Goal: Feedback & Contribution: Contribute content

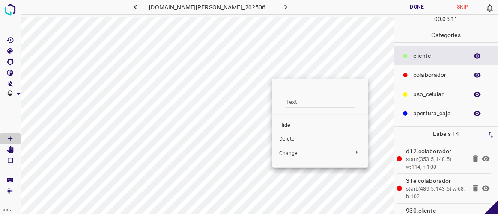
drag, startPoint x: 268, startPoint y: 53, endPoint x: 267, endPoint y: 66, distance: 12.8
click at [267, 66] on div at bounding box center [249, 107] width 498 height 214
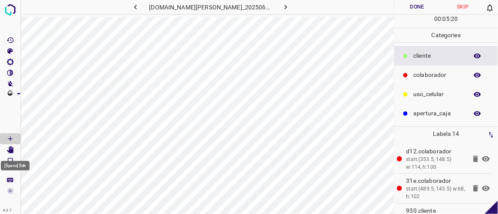
click at [11, 151] on icon "[Space] Edit" at bounding box center [10, 150] width 7 height 8
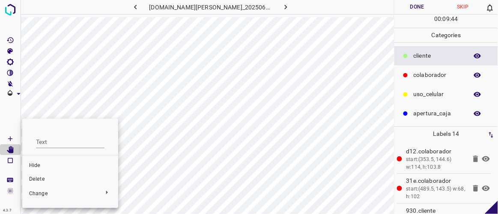
click at [39, 180] on span "Delete" at bounding box center [70, 180] width 82 height 8
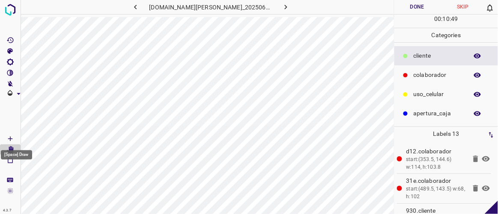
click at [9, 139] on icon "[Space] Draw" at bounding box center [10, 139] width 4 height 4
click at [12, 150] on icon "[Space] Edit" at bounding box center [10, 150] width 7 height 8
click at [417, 6] on button "Done" at bounding box center [416, 7] width 45 height 14
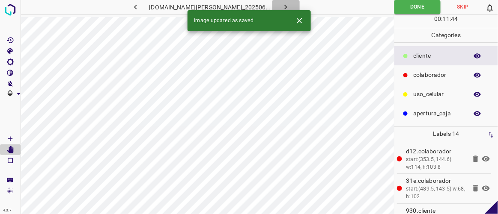
click at [281, 5] on icon "button" at bounding box center [285, 7] width 9 height 9
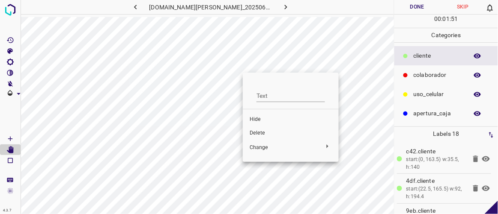
click at [240, 95] on div at bounding box center [249, 107] width 498 height 214
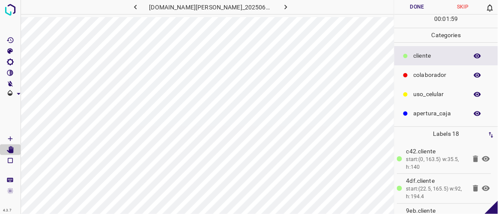
click at [482, 159] on icon at bounding box center [486, 160] width 8 height 6
click at [482, 159] on icon at bounding box center [486, 159] width 8 height 7
click at [480, 157] on icon at bounding box center [485, 159] width 10 height 10
click at [482, 186] on icon at bounding box center [486, 189] width 8 height 6
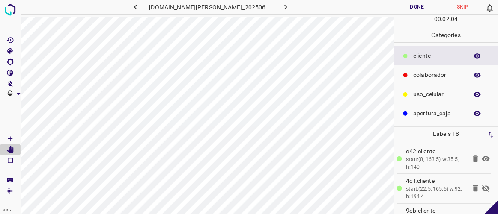
click at [482, 186] on icon at bounding box center [486, 189] width 8 height 7
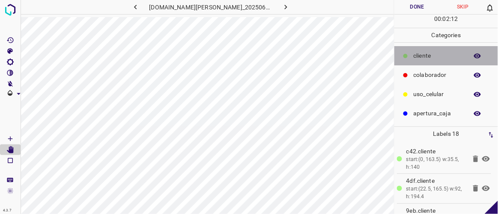
click at [410, 56] on div "​​cliente" at bounding box center [446, 55] width 104 height 19
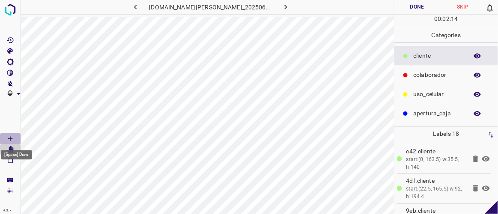
click at [16, 136] on Draw"] "[Space] Draw" at bounding box center [10, 138] width 21 height 11
click at [11, 149] on icon "[Space] Edit" at bounding box center [10, 150] width 7 height 8
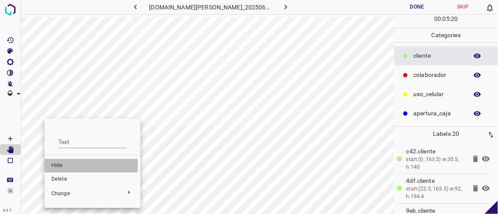
click at [60, 166] on span "Hide" at bounding box center [92, 166] width 82 height 8
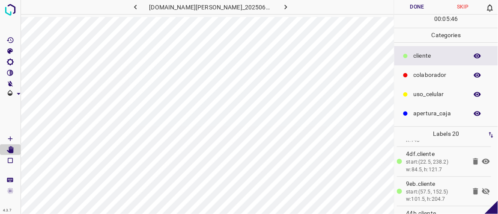
scroll to position [32, 0]
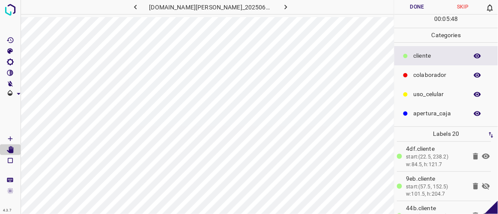
click at [482, 184] on icon at bounding box center [486, 186] width 8 height 7
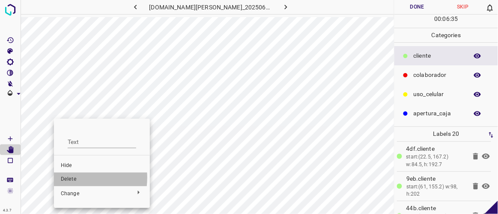
click at [70, 178] on span "Delete" at bounding box center [102, 180] width 82 height 8
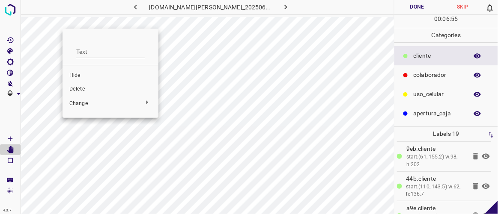
click at [61, 50] on div at bounding box center [249, 107] width 498 height 214
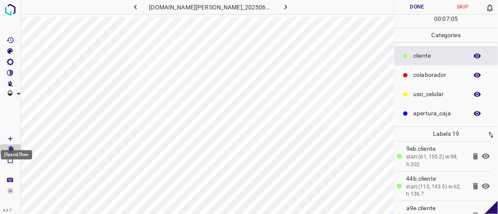
click at [10, 138] on icon "[Space] Draw" at bounding box center [10, 139] width 8 height 8
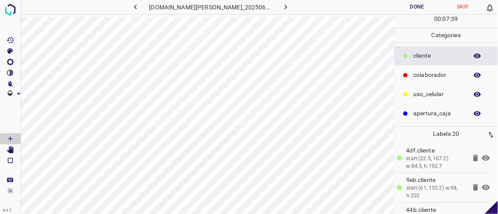
scroll to position [0, 0]
click at [482, 158] on icon at bounding box center [486, 160] width 8 height 6
click at [480, 158] on icon at bounding box center [485, 159] width 10 height 10
click at [12, 150] on icon "[Space] Edit" at bounding box center [10, 150] width 7 height 8
click at [482, 160] on icon at bounding box center [486, 160] width 8 height 6
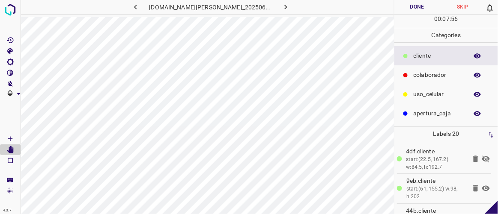
click at [481, 160] on icon at bounding box center [485, 159] width 10 height 10
click at [482, 186] on icon at bounding box center [486, 189] width 8 height 6
click at [482, 186] on icon at bounding box center [486, 189] width 8 height 7
click at [482, 186] on icon at bounding box center [486, 189] width 8 height 6
click at [482, 186] on icon at bounding box center [486, 189] width 8 height 7
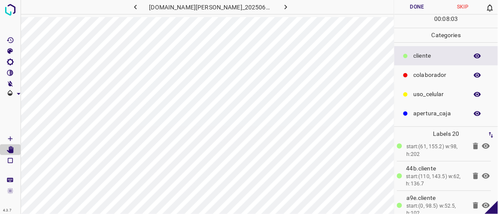
scroll to position [50, 0]
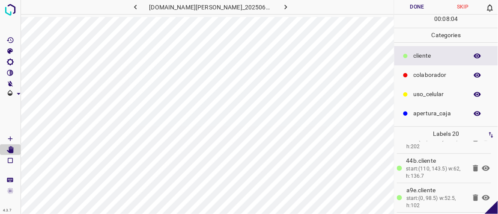
click at [480, 166] on icon at bounding box center [485, 168] width 10 height 10
click at [482, 196] on icon at bounding box center [486, 198] width 8 height 6
click at [482, 196] on icon at bounding box center [486, 198] width 8 height 7
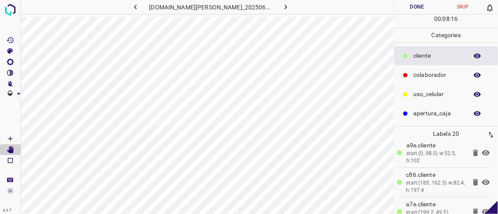
scroll to position [121, 0]
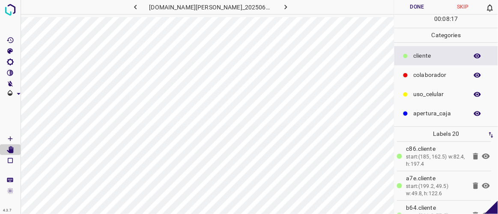
click at [482, 156] on icon at bounding box center [486, 157] width 8 height 6
click at [481, 156] on icon at bounding box center [485, 156] width 10 height 10
click at [482, 184] on icon at bounding box center [486, 186] width 8 height 6
click at [482, 184] on icon at bounding box center [486, 186] width 8 height 7
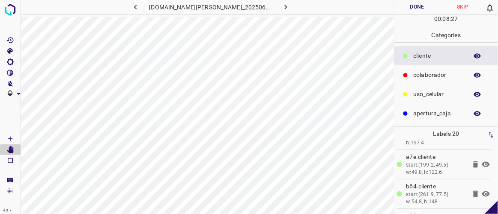
scroll to position [181, 0]
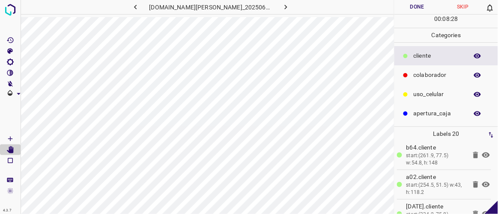
click at [482, 152] on icon at bounding box center [486, 155] width 8 height 6
click at [482, 152] on icon at bounding box center [486, 155] width 8 height 7
click at [481, 181] on icon at bounding box center [485, 185] width 10 height 10
click at [482, 211] on icon at bounding box center [486, 214] width 8 height 6
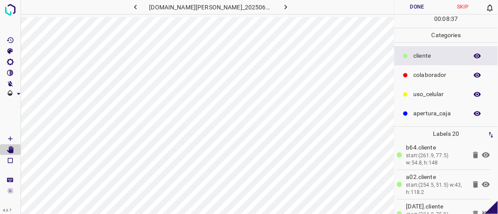
click at [482, 211] on icon at bounding box center [486, 214] width 8 height 7
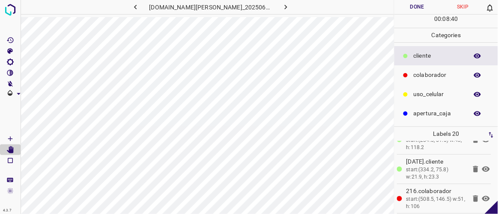
scroll to position [257, 0]
click at [482, 165] on icon at bounding box center [486, 168] width 8 height 6
click at [480, 164] on icon at bounding box center [485, 168] width 10 height 10
click at [482, 195] on icon at bounding box center [486, 198] width 8 height 6
click at [480, 194] on icon at bounding box center [485, 198] width 10 height 10
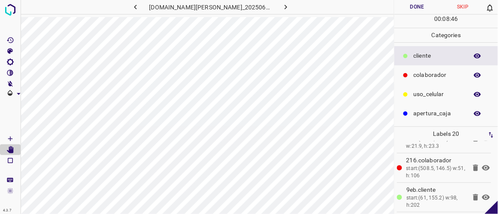
click at [482, 195] on icon at bounding box center [486, 198] width 8 height 6
click at [480, 194] on icon at bounding box center [485, 198] width 10 height 10
click at [482, 195] on icon at bounding box center [486, 198] width 8 height 6
click at [473, 196] on icon at bounding box center [475, 197] width 5 height 6
click at [482, 195] on icon at bounding box center [486, 198] width 8 height 6
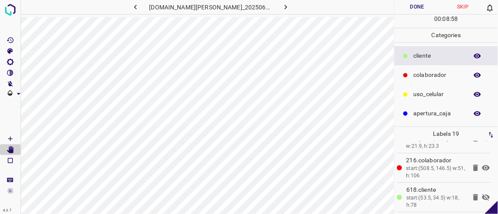
click at [482, 194] on icon at bounding box center [486, 197] width 8 height 7
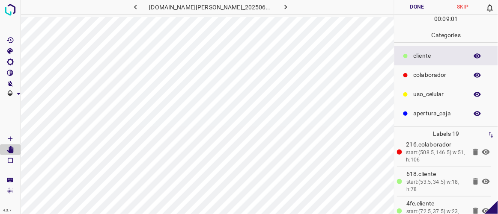
scroll to position [314, 0]
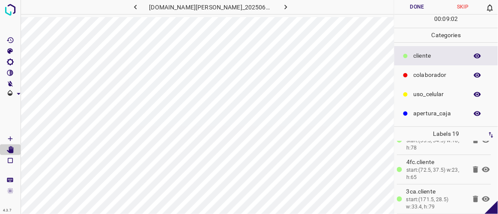
click at [481, 195] on icon at bounding box center [485, 199] width 10 height 10
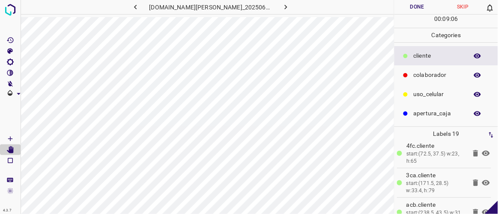
scroll to position [360, 0]
click at [482, 181] on icon at bounding box center [486, 184] width 8 height 6
click at [482, 181] on icon at bounding box center [486, 183] width 8 height 7
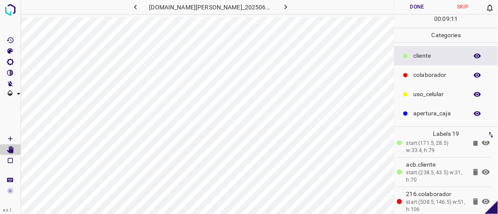
scroll to position [400, 0]
click at [481, 169] on icon at bounding box center [485, 173] width 10 height 10
click at [482, 170] on icon at bounding box center [486, 173] width 8 height 6
click at [482, 169] on icon at bounding box center [486, 172] width 8 height 7
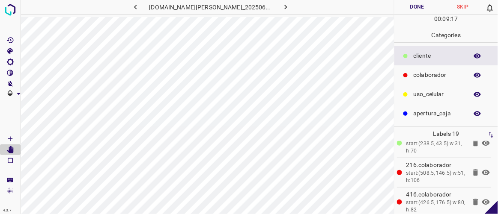
click at [482, 200] on icon at bounding box center [486, 203] width 8 height 6
click at [482, 199] on icon at bounding box center [486, 202] width 8 height 7
click at [480, 168] on icon at bounding box center [485, 173] width 10 height 10
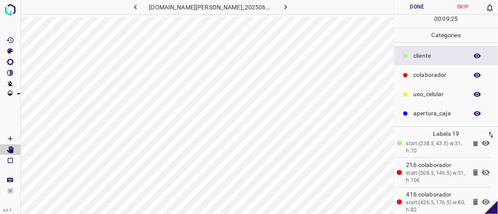
click at [470, 170] on icon at bounding box center [475, 173] width 10 height 10
click at [481, 169] on icon at bounding box center [485, 173] width 10 height 10
click at [482, 200] on icon at bounding box center [486, 203] width 8 height 6
click at [480, 198] on icon at bounding box center [485, 202] width 10 height 10
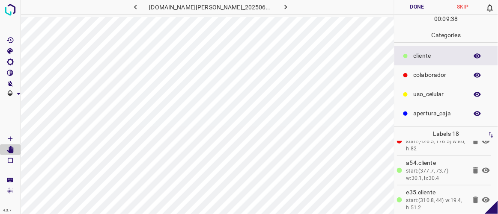
scroll to position [436, 0]
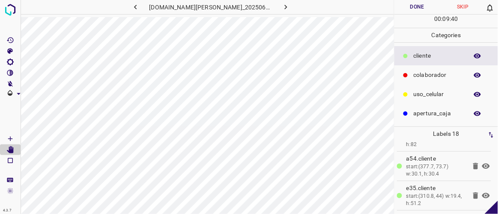
click at [482, 193] on icon at bounding box center [486, 196] width 8 height 6
click at [482, 193] on icon at bounding box center [486, 196] width 8 height 7
drag, startPoint x: 492, startPoint y: 202, endPoint x: 491, endPoint y: 208, distance: 6.1
click at [491, 208] on icon at bounding box center [490, 207] width 13 height 13
click at [489, 197] on icon "close-help" at bounding box center [488, 199] width 8 height 8
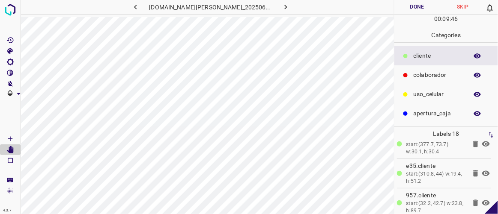
scroll to position [461, 0]
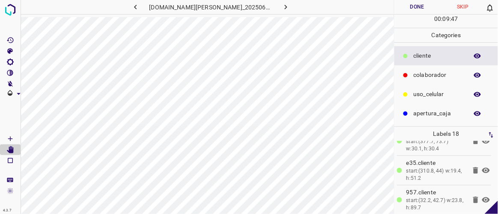
click at [482, 198] on icon at bounding box center [486, 201] width 8 height 6
click at [482, 197] on icon at bounding box center [486, 200] width 8 height 7
click at [420, 6] on button "Done" at bounding box center [416, 7] width 45 height 14
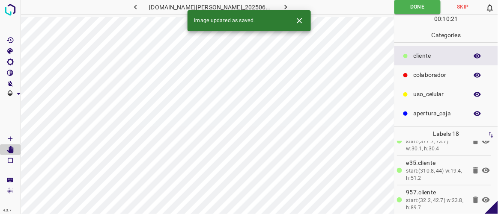
click at [282, 7] on button "button" at bounding box center [285, 7] width 27 height 14
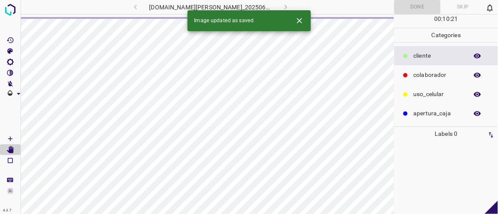
scroll to position [0, 0]
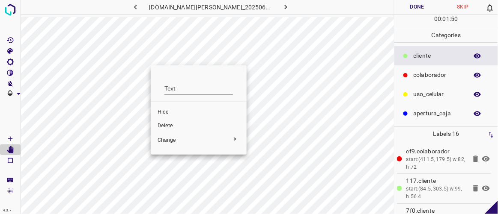
click at [153, 62] on div at bounding box center [249, 107] width 498 height 214
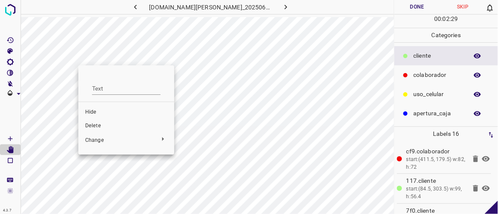
click at [97, 127] on span "Delete" at bounding box center [126, 126] width 82 height 8
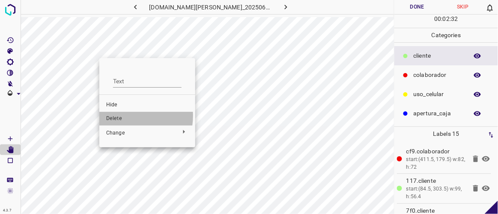
click at [125, 116] on span "Delete" at bounding box center [147, 119] width 82 height 8
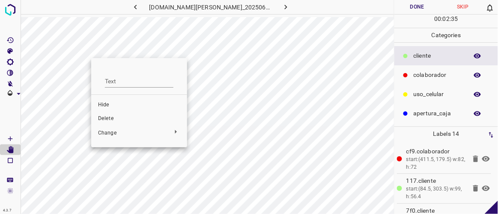
click at [111, 119] on span "Delete" at bounding box center [139, 119] width 82 height 8
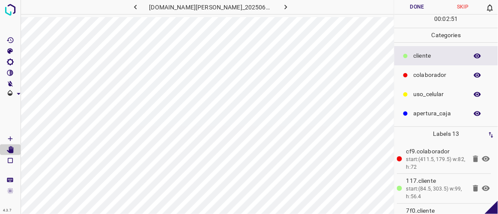
click at [411, 11] on button "Done" at bounding box center [416, 7] width 45 height 14
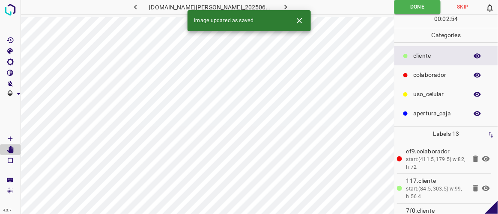
click at [286, 3] on button "button" at bounding box center [285, 7] width 27 height 14
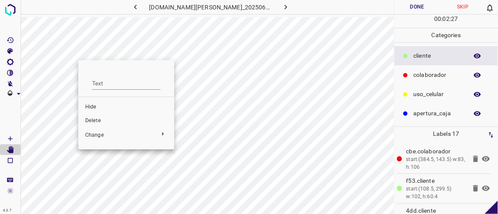
click at [101, 120] on span "Delete" at bounding box center [126, 121] width 82 height 8
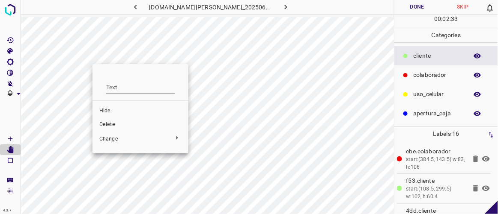
click at [116, 126] on span "Delete" at bounding box center [140, 125] width 82 height 8
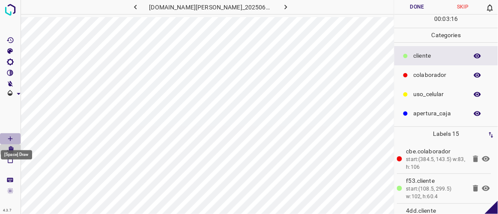
click at [12, 140] on icon "[Space] Draw" at bounding box center [10, 139] width 8 height 8
click at [9, 151] on icon "[Space] Edit" at bounding box center [10, 150] width 7 height 8
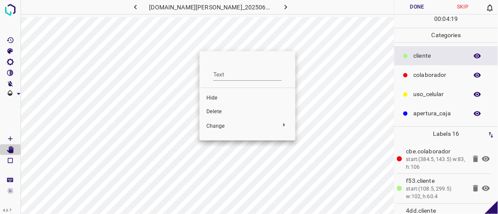
click at [197, 38] on div at bounding box center [249, 107] width 498 height 214
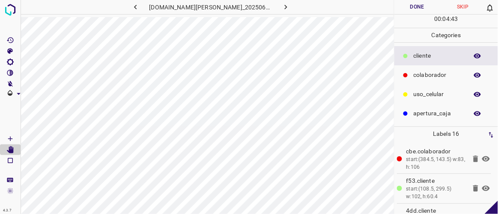
click at [482, 159] on icon at bounding box center [486, 160] width 8 height 6
click at [482, 159] on icon at bounding box center [486, 159] width 8 height 7
click at [481, 187] on icon at bounding box center [485, 189] width 10 height 10
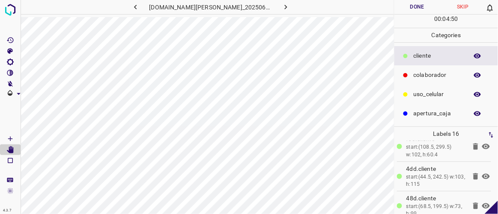
scroll to position [48, 0]
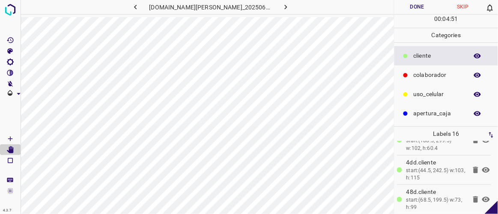
click at [482, 168] on icon at bounding box center [486, 170] width 8 height 6
click at [482, 168] on icon at bounding box center [486, 170] width 8 height 7
click at [482, 199] on icon at bounding box center [486, 200] width 8 height 6
click at [482, 199] on icon at bounding box center [486, 199] width 8 height 7
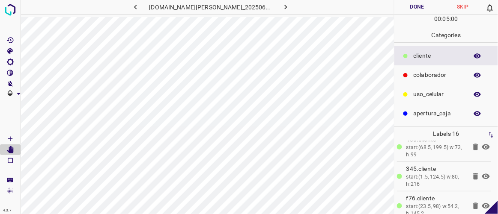
scroll to position [103, 0]
click at [481, 173] on icon at bounding box center [485, 174] width 10 height 10
click at [482, 202] on icon at bounding box center [486, 204] width 8 height 6
click at [482, 202] on icon at bounding box center [486, 204] width 8 height 7
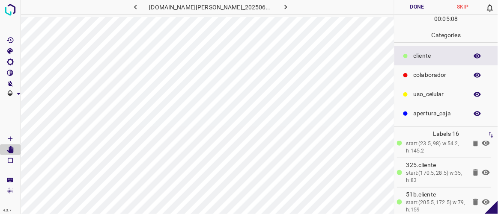
scroll to position [166, 0]
click at [481, 169] on icon at bounding box center [485, 171] width 10 height 10
click at [480, 197] on icon at bounding box center [485, 200] width 10 height 10
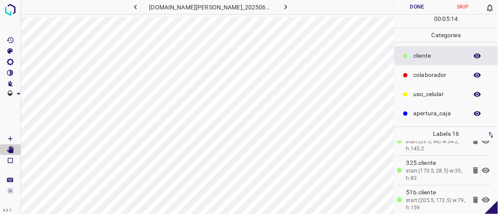
click at [480, 197] on icon at bounding box center [485, 200] width 10 height 10
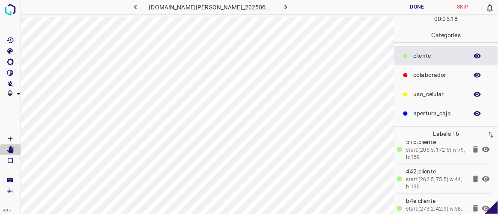
scroll to position [233, 0]
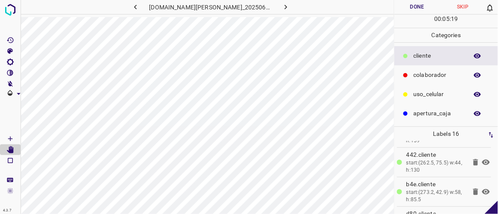
click at [480, 160] on icon at bounding box center [485, 162] width 10 height 10
click at [482, 189] on icon at bounding box center [486, 192] width 8 height 6
click at [482, 189] on icon at bounding box center [486, 192] width 8 height 7
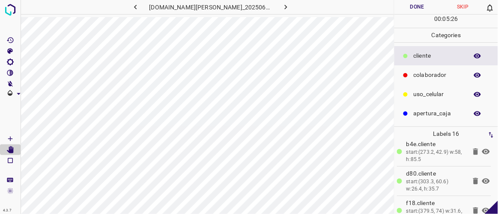
scroll to position [286, 0]
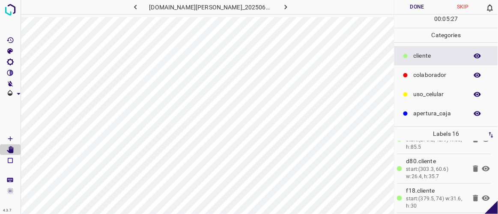
click at [480, 167] on icon at bounding box center [485, 169] width 10 height 10
click at [482, 167] on icon at bounding box center [486, 169] width 8 height 7
click at [482, 168] on icon at bounding box center [486, 169] width 8 height 6
click at [482, 168] on icon at bounding box center [486, 169] width 8 height 7
click at [482, 196] on icon at bounding box center [486, 199] width 8 height 6
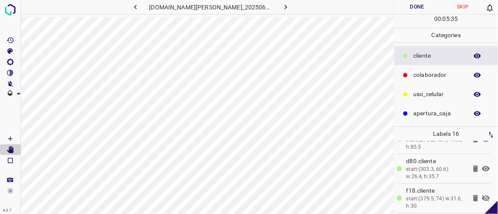
click at [482, 196] on icon at bounding box center [486, 198] width 8 height 7
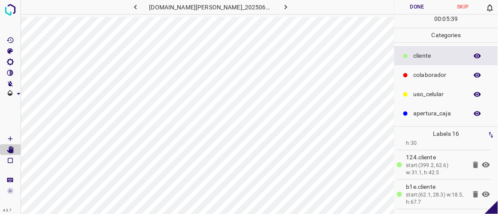
scroll to position [370, 0]
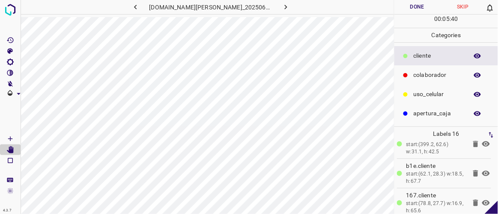
click at [482, 143] on icon at bounding box center [486, 145] width 8 height 6
click at [482, 143] on icon at bounding box center [486, 144] width 8 height 7
click at [482, 143] on icon at bounding box center [486, 145] width 8 height 6
click at [482, 143] on icon at bounding box center [486, 144] width 8 height 7
click at [482, 171] on icon at bounding box center [486, 174] width 8 height 6
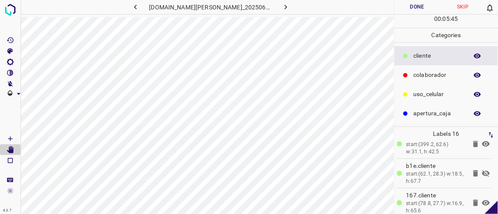
click at [482, 171] on icon at bounding box center [486, 173] width 8 height 7
click at [482, 201] on icon at bounding box center [486, 204] width 8 height 6
click at [480, 200] on icon at bounding box center [485, 203] width 10 height 10
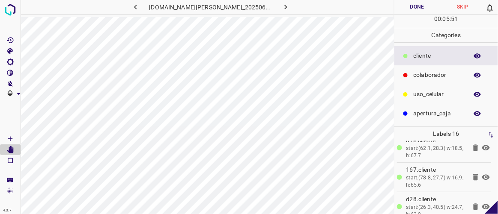
scroll to position [403, 0]
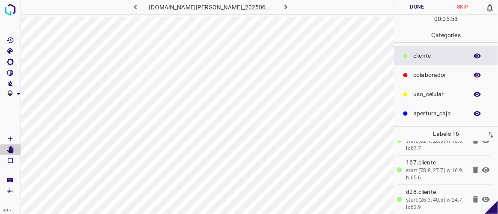
click at [482, 197] on icon at bounding box center [486, 200] width 8 height 6
click at [482, 196] on icon at bounding box center [486, 199] width 8 height 7
click at [425, 11] on button "Done" at bounding box center [416, 7] width 45 height 14
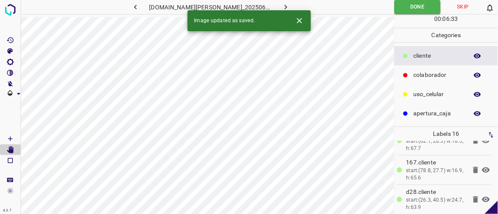
click at [284, 6] on button "button" at bounding box center [285, 7] width 27 height 14
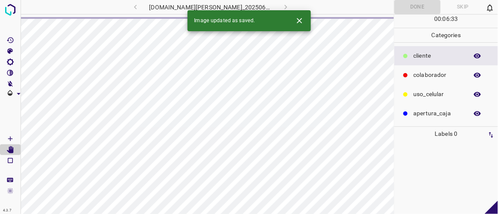
scroll to position [0, 0]
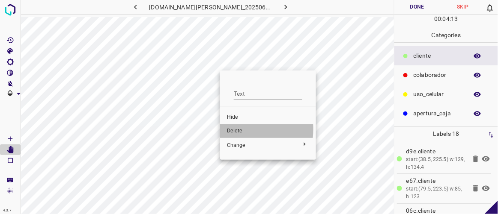
click at [239, 130] on span "Delete" at bounding box center [268, 131] width 82 height 8
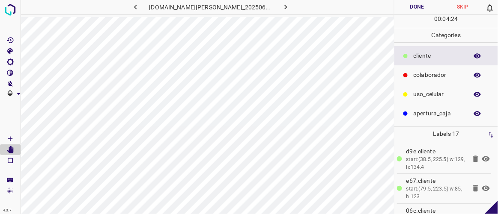
click at [140, 5] on icon "button" at bounding box center [135, 7] width 9 height 9
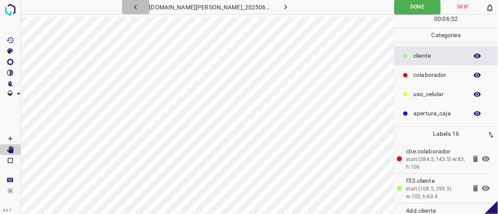
click at [149, 7] on button "button" at bounding box center [135, 7] width 27 height 14
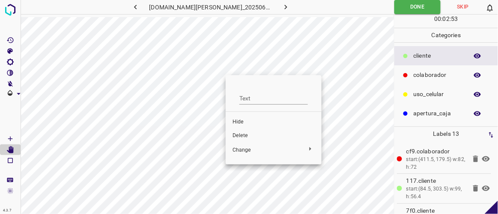
click at [242, 136] on span "Delete" at bounding box center [273, 136] width 82 height 8
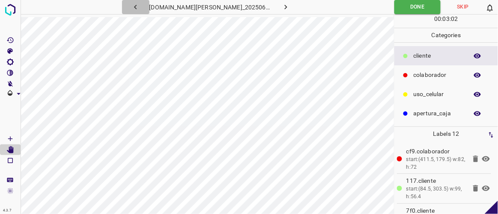
click at [140, 8] on icon "button" at bounding box center [135, 7] width 9 height 9
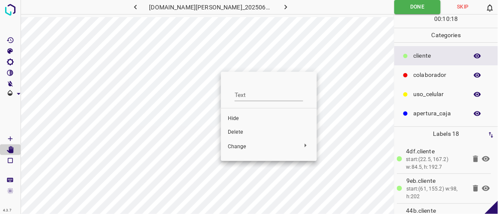
click at [242, 136] on span "Delete" at bounding box center [269, 133] width 82 height 8
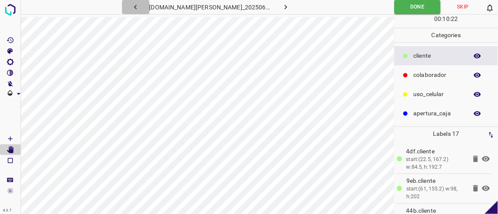
click at [140, 6] on icon "button" at bounding box center [135, 7] width 9 height 9
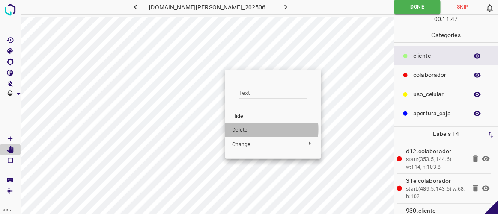
click at [243, 130] on span "Delete" at bounding box center [273, 131] width 82 height 8
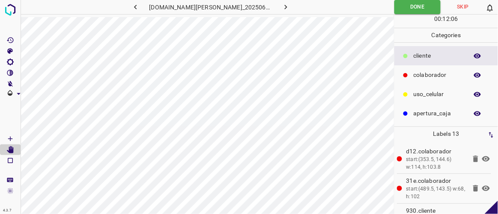
click at [281, 5] on icon "button" at bounding box center [285, 7] width 9 height 9
click at [281, 11] on icon "button" at bounding box center [285, 7] width 9 height 9
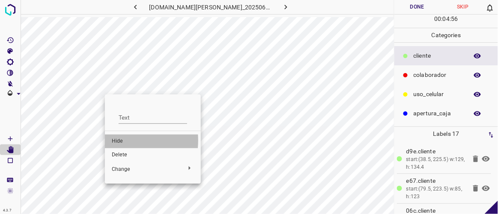
click at [114, 141] on span "Hide" at bounding box center [153, 142] width 82 height 8
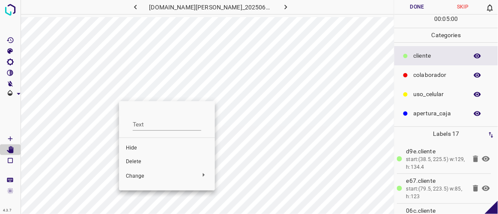
click at [135, 163] on span "Delete" at bounding box center [167, 162] width 82 height 8
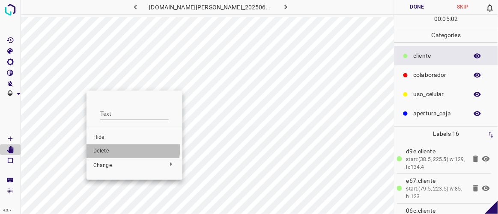
click at [108, 148] on span "Delete" at bounding box center [134, 152] width 82 height 8
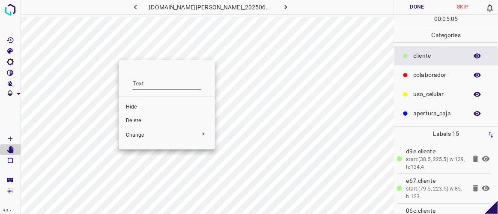
click at [134, 119] on span "Delete" at bounding box center [167, 121] width 82 height 8
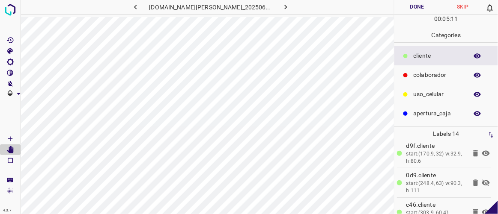
scroll to position [224, 0]
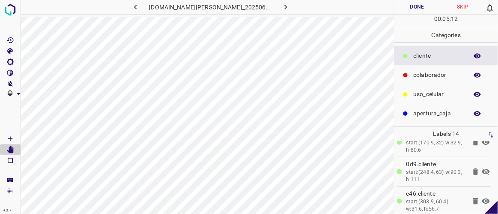
click at [480, 169] on icon at bounding box center [485, 172] width 10 height 10
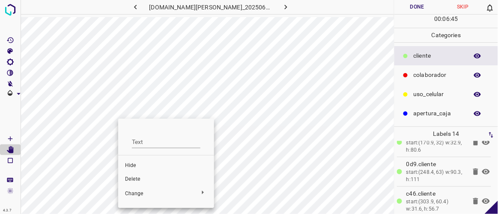
click at [126, 166] on span "Hide" at bounding box center [166, 166] width 82 height 8
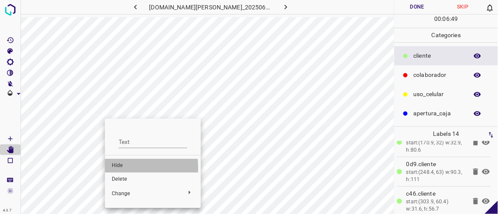
click at [120, 168] on span "Hide" at bounding box center [153, 166] width 82 height 8
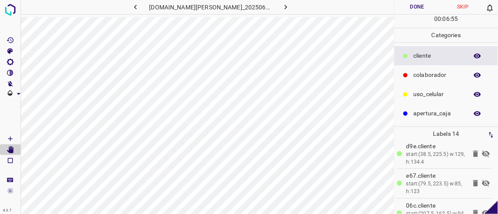
scroll to position [0, 0]
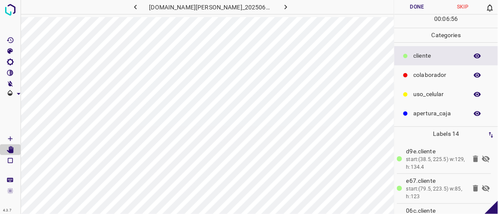
click at [482, 161] on icon at bounding box center [486, 159] width 8 height 7
click at [480, 185] on icon at bounding box center [485, 189] width 10 height 10
click at [17, 137] on Draw"] "[Space] Draw" at bounding box center [10, 138] width 21 height 11
click at [14, 149] on Edit"] "[Space] Edit" at bounding box center [10, 150] width 21 height 11
click at [428, 9] on button "Done" at bounding box center [416, 7] width 45 height 14
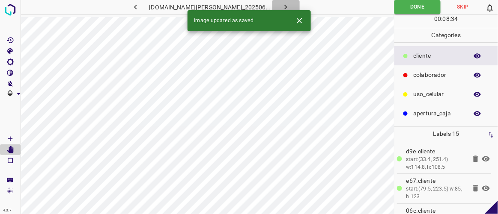
click at [281, 6] on icon "button" at bounding box center [285, 7] width 9 height 9
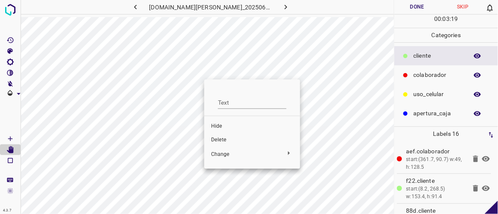
click at [219, 139] on span "Delete" at bounding box center [252, 140] width 82 height 8
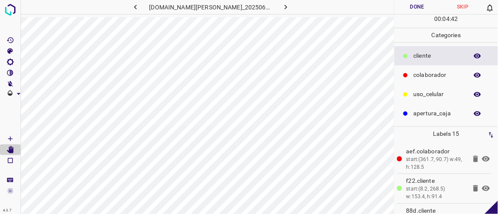
click at [482, 157] on icon at bounding box center [486, 160] width 8 height 6
click at [482, 157] on icon at bounding box center [486, 159] width 8 height 7
click at [480, 186] on icon at bounding box center [485, 189] width 10 height 10
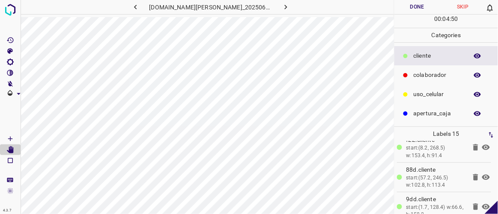
click at [480, 145] on icon at bounding box center [485, 147] width 10 height 10
click at [481, 175] on icon at bounding box center [485, 177] width 10 height 10
click at [482, 204] on icon at bounding box center [486, 207] width 8 height 6
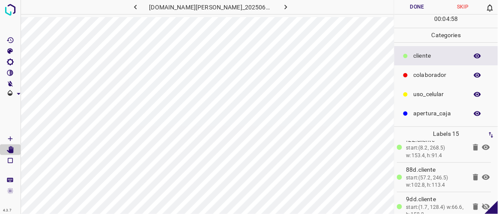
click at [482, 204] on icon at bounding box center [486, 207] width 8 height 7
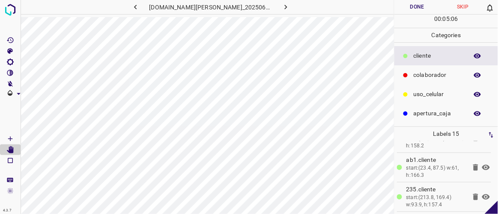
scroll to position [122, 0]
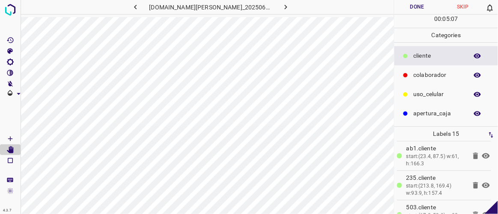
click at [480, 154] on icon at bounding box center [485, 156] width 10 height 10
click at [482, 184] on icon at bounding box center [486, 186] width 8 height 6
click at [482, 184] on icon at bounding box center [486, 185] width 8 height 7
click at [480, 211] on icon at bounding box center [485, 215] width 10 height 10
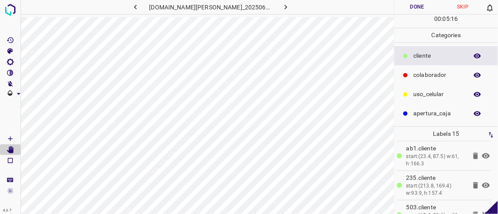
click at [480, 211] on icon at bounding box center [485, 215] width 10 height 10
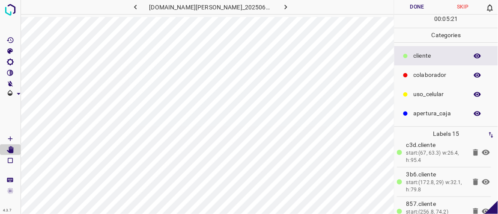
scroll to position [216, 0]
click at [482, 148] on icon at bounding box center [486, 151] width 8 height 6
click at [482, 148] on icon at bounding box center [486, 150] width 8 height 7
click at [482, 177] on icon at bounding box center [486, 180] width 8 height 6
click at [482, 177] on icon at bounding box center [486, 180] width 8 height 7
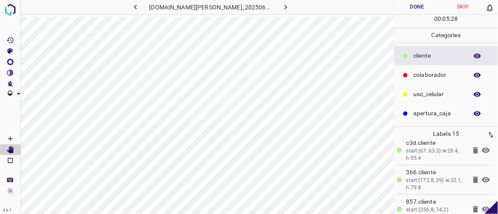
click at [482, 207] on icon at bounding box center [486, 210] width 8 height 6
click at [482, 206] on icon at bounding box center [486, 209] width 8 height 7
click at [482, 207] on icon at bounding box center [486, 210] width 8 height 6
click at [482, 206] on icon at bounding box center [486, 209] width 8 height 7
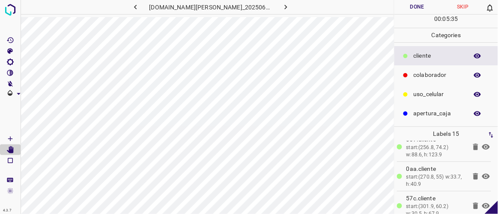
click at [482, 174] on icon at bounding box center [486, 177] width 8 height 6
click at [480, 173] on icon at bounding box center [485, 177] width 10 height 10
click at [480, 202] on icon at bounding box center [485, 206] width 10 height 10
click at [482, 203] on icon at bounding box center [486, 206] width 8 height 7
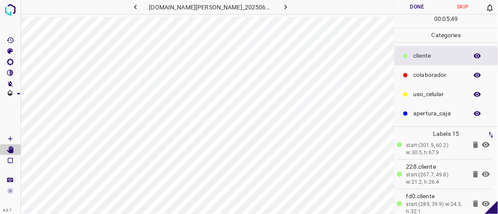
scroll to position [353, 0]
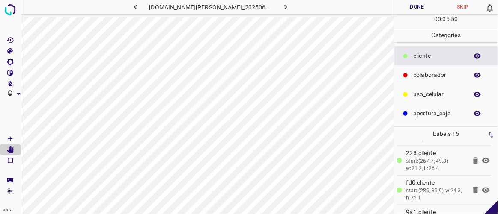
click at [481, 158] on icon at bounding box center [485, 161] width 10 height 10
click at [482, 188] on icon at bounding box center [486, 191] width 8 height 6
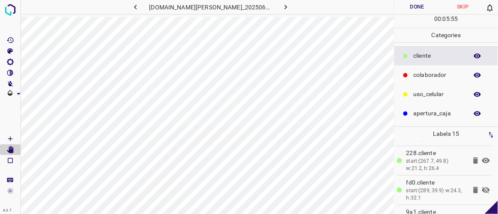
click at [482, 187] on icon at bounding box center [486, 190] width 8 height 7
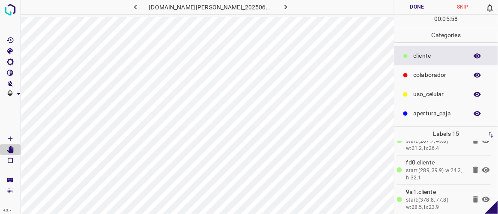
click at [482, 197] on icon at bounding box center [486, 200] width 8 height 6
click at [482, 196] on icon at bounding box center [486, 199] width 8 height 7
click at [417, 7] on button "Done" at bounding box center [416, 7] width 45 height 14
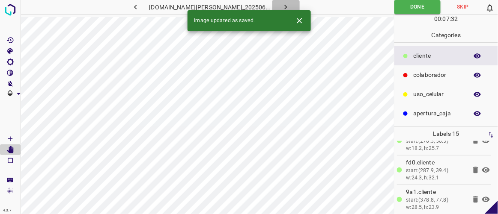
click at [281, 5] on icon "button" at bounding box center [285, 7] width 9 height 9
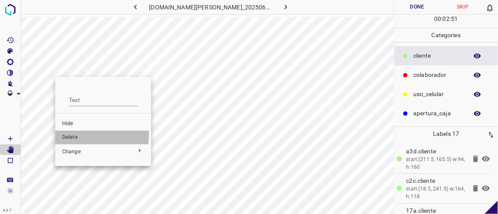
click at [68, 134] on span "Delete" at bounding box center [103, 138] width 82 height 8
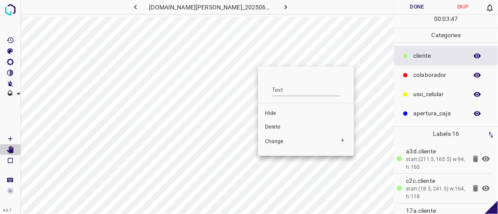
click at [279, 130] on span "Delete" at bounding box center [306, 128] width 82 height 8
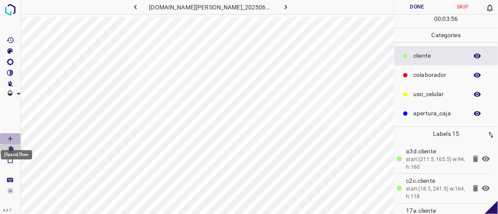
click at [12, 140] on icon "[Space] Draw" at bounding box center [10, 139] width 8 height 8
click at [12, 148] on div "[Space] Draw" at bounding box center [16, 153] width 33 height 16
click at [9, 151] on icon "[Space] Edit" at bounding box center [10, 150] width 7 height 8
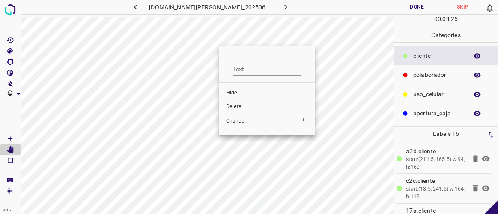
click at [234, 92] on span "Hide" at bounding box center [267, 93] width 82 height 8
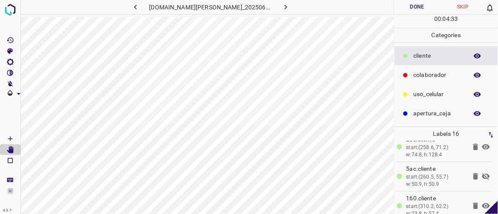
scroll to position [232, 0]
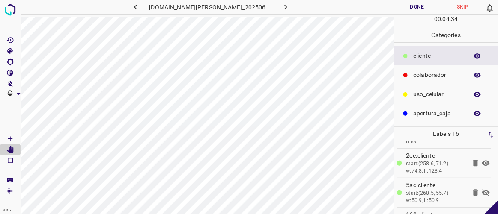
click at [482, 190] on icon at bounding box center [486, 193] width 8 height 7
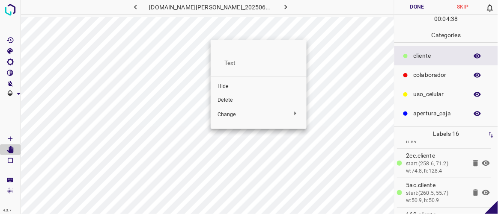
click at [229, 88] on span "Hide" at bounding box center [258, 87] width 82 height 8
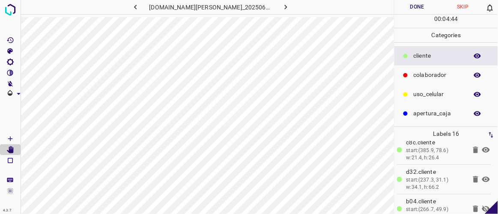
scroll to position [365, 0]
click at [482, 175] on icon at bounding box center [486, 178] width 8 height 7
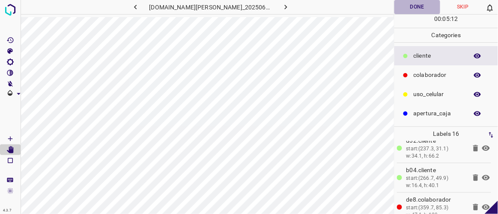
drag, startPoint x: 404, startPoint y: 8, endPoint x: 388, endPoint y: 9, distance: 16.7
click at [405, 8] on button "Done" at bounding box center [416, 7] width 45 height 14
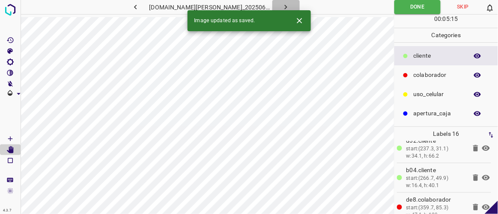
click at [283, 7] on button "button" at bounding box center [285, 7] width 27 height 14
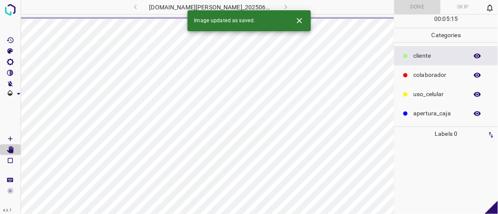
scroll to position [0, 0]
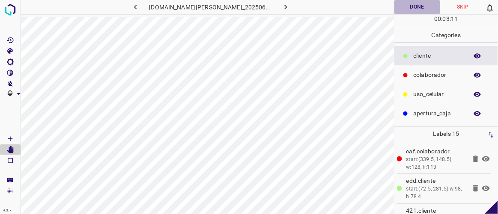
click at [416, 6] on button "Done" at bounding box center [416, 7] width 45 height 14
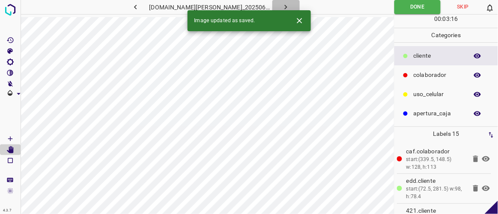
click at [281, 3] on icon "button" at bounding box center [285, 7] width 9 height 9
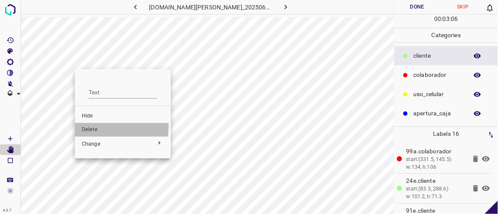
click at [88, 127] on span "Delete" at bounding box center [123, 130] width 82 height 8
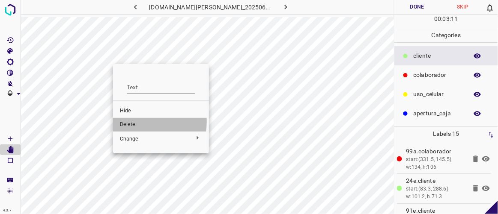
click at [130, 122] on span "Delete" at bounding box center [161, 125] width 82 height 8
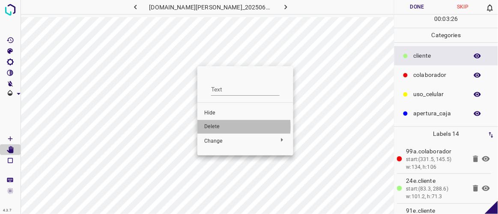
click at [213, 127] on span "Delete" at bounding box center [245, 127] width 82 height 8
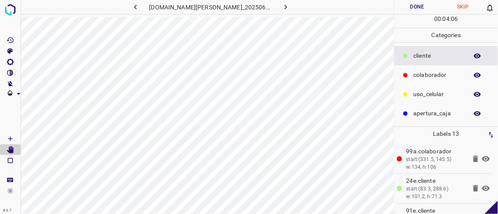
click at [419, 10] on button "Done" at bounding box center [416, 7] width 45 height 14
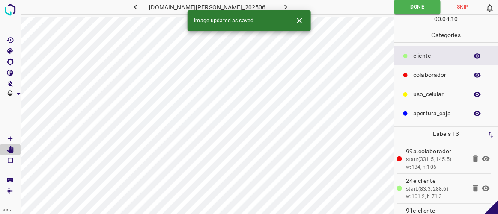
click at [281, 4] on icon "button" at bounding box center [285, 7] width 9 height 9
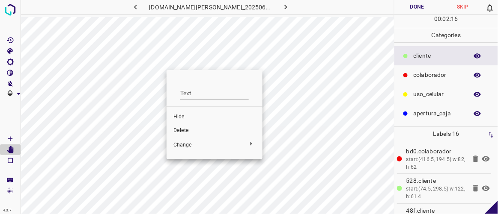
click at [183, 131] on span "Delete" at bounding box center [214, 131] width 82 height 8
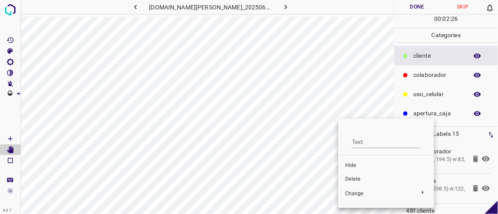
click at [356, 176] on span "Delete" at bounding box center [386, 180] width 82 height 8
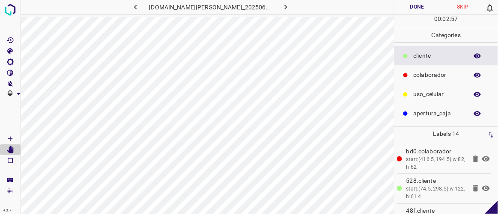
click at [420, 9] on button "Done" at bounding box center [416, 7] width 45 height 14
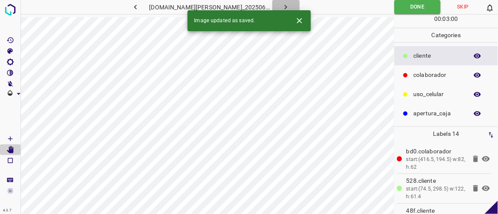
click at [281, 3] on icon "button" at bounding box center [285, 7] width 9 height 9
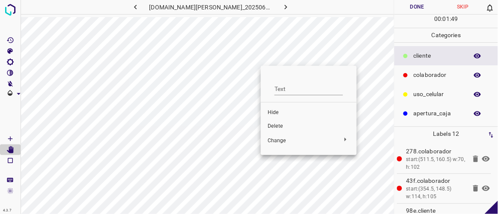
click at [276, 126] on span "Delete" at bounding box center [308, 127] width 82 height 8
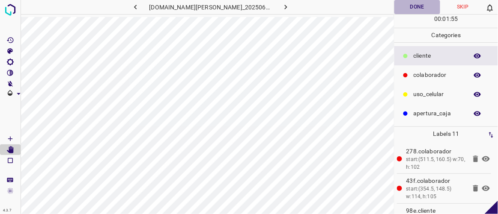
click at [427, 9] on button "Done" at bounding box center [416, 7] width 45 height 14
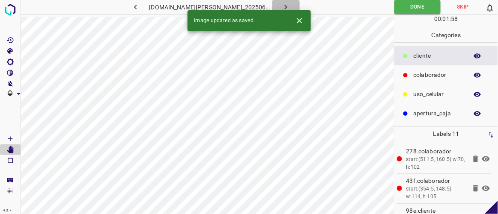
click at [281, 4] on icon "button" at bounding box center [285, 7] width 9 height 9
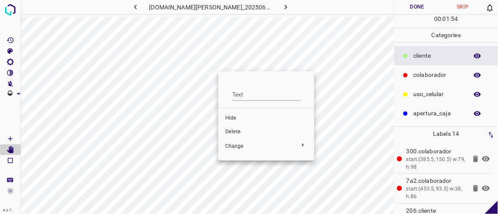
click at [238, 131] on span "Delete" at bounding box center [266, 132] width 82 height 8
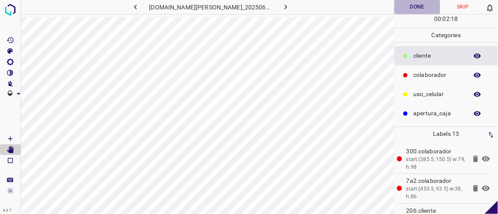
click at [420, 2] on button "Done" at bounding box center [416, 7] width 45 height 14
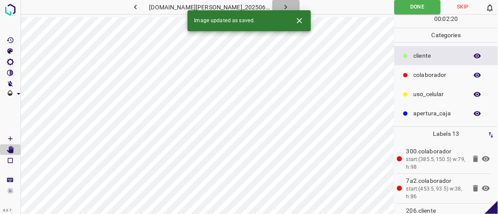
click at [281, 4] on button "button" at bounding box center [285, 7] width 27 height 14
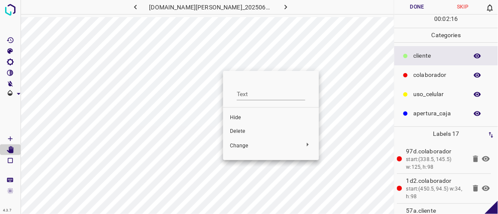
click at [244, 131] on span "Delete" at bounding box center [271, 132] width 82 height 8
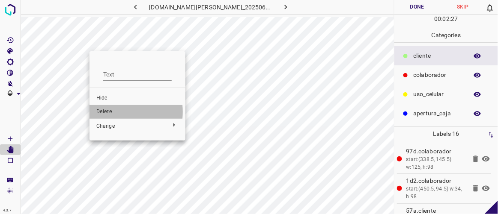
click at [107, 112] on span "Delete" at bounding box center [137, 112] width 82 height 8
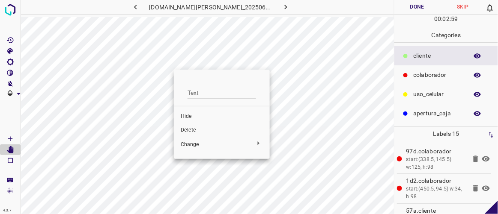
click at [190, 128] on span "Delete" at bounding box center [222, 131] width 82 height 8
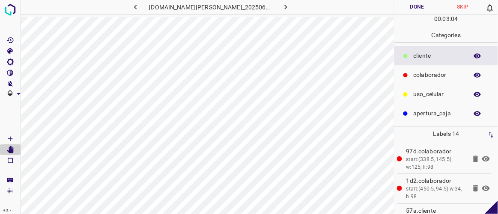
click at [416, 9] on button "Done" at bounding box center [416, 7] width 45 height 14
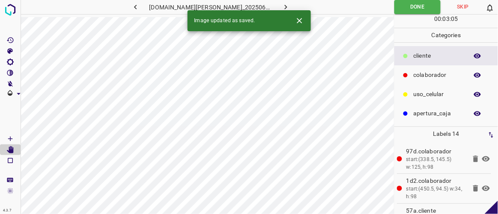
click at [285, 6] on icon "button" at bounding box center [286, 7] width 3 height 5
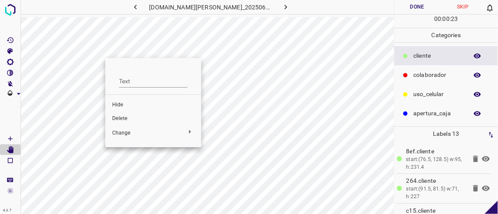
click at [127, 119] on span "Delete" at bounding box center [153, 119] width 82 height 8
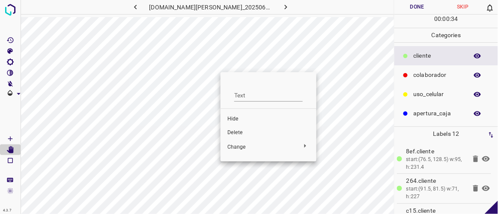
click at [242, 131] on span "Delete" at bounding box center [268, 133] width 82 height 8
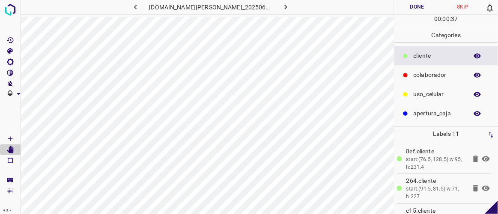
click at [415, 9] on button "Done" at bounding box center [416, 7] width 45 height 14
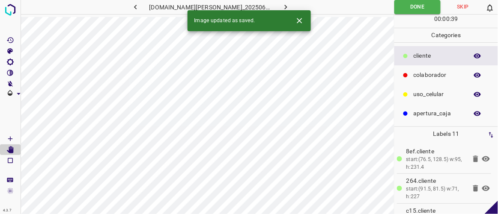
click at [285, 9] on icon "button" at bounding box center [286, 7] width 3 height 5
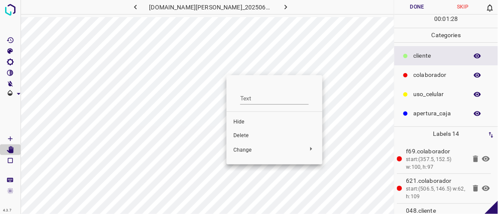
click at [243, 133] on span "Delete" at bounding box center [274, 136] width 82 height 8
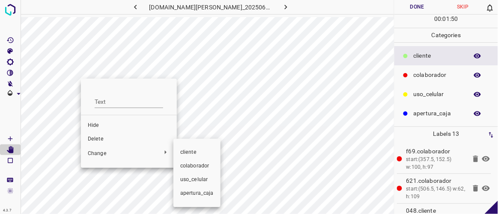
click at [101, 140] on div at bounding box center [249, 107] width 498 height 214
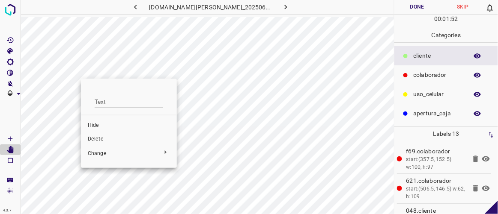
click at [97, 136] on span "Delete" at bounding box center [129, 140] width 82 height 8
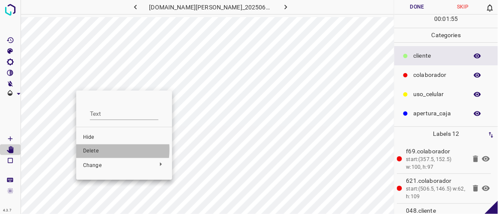
click at [95, 150] on span "Delete" at bounding box center [124, 152] width 82 height 8
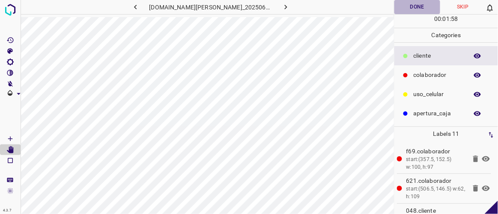
click at [424, 6] on button "Done" at bounding box center [416, 7] width 45 height 14
click at [285, 9] on icon "button" at bounding box center [286, 7] width 3 height 5
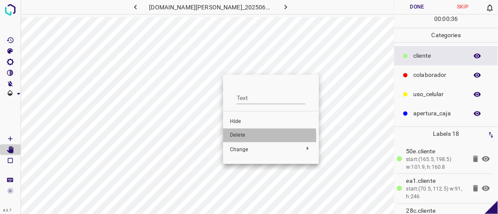
click at [241, 136] on span "Delete" at bounding box center [271, 136] width 82 height 8
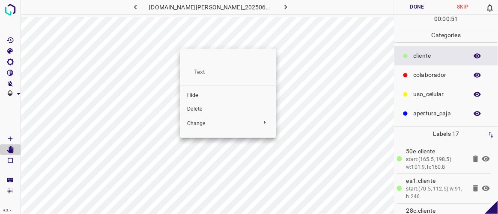
click at [198, 109] on span "Delete" at bounding box center [228, 110] width 82 height 8
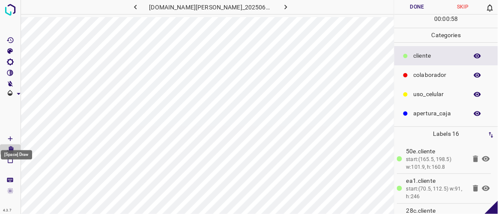
click at [12, 139] on icon "[Space] Draw" at bounding box center [10, 139] width 8 height 8
click at [14, 148] on icon "[Space] Edit" at bounding box center [10, 150] width 8 height 8
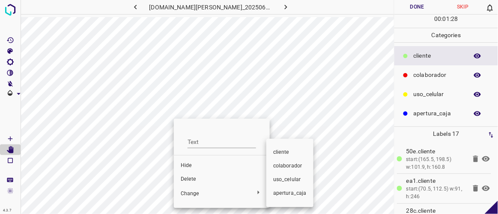
click at [194, 165] on div at bounding box center [249, 107] width 498 height 214
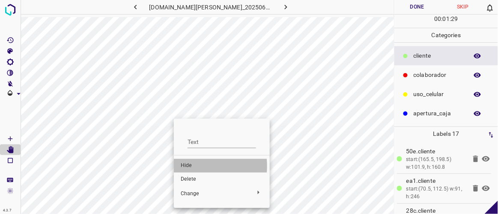
click at [190, 166] on span "Hide" at bounding box center [222, 166] width 82 height 8
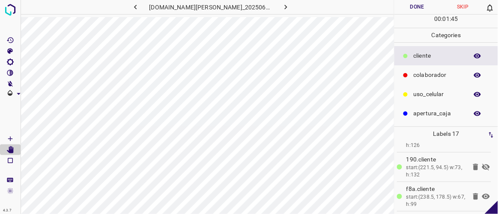
scroll to position [115, 0]
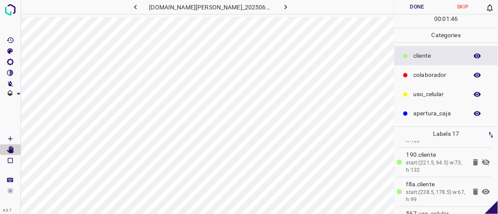
click at [482, 159] on icon at bounding box center [486, 162] width 8 height 7
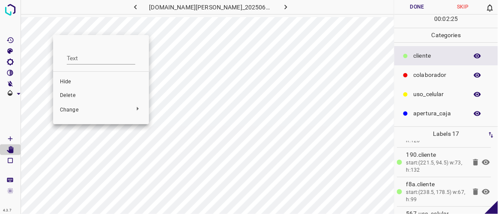
click at [73, 95] on span "Delete" at bounding box center [101, 96] width 82 height 8
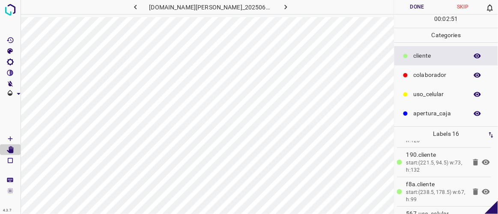
click at [410, 5] on button "Done" at bounding box center [416, 7] width 45 height 14
click at [281, 3] on icon "button" at bounding box center [285, 7] width 9 height 9
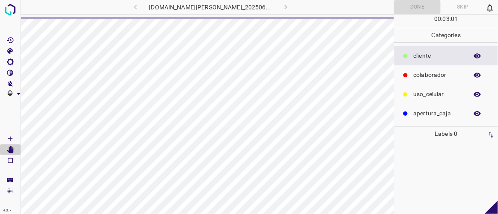
scroll to position [0, 0]
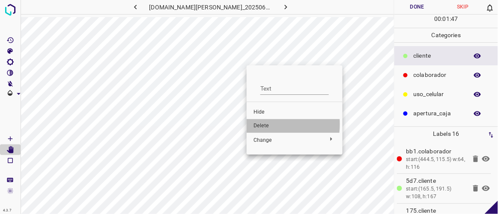
click at [261, 125] on span "Delete" at bounding box center [294, 126] width 82 height 8
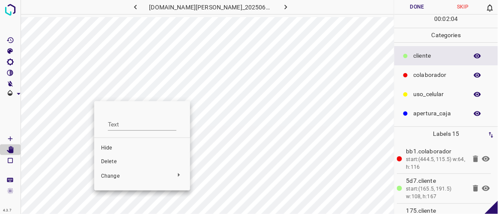
click at [119, 150] on span "Hide" at bounding box center [142, 149] width 82 height 8
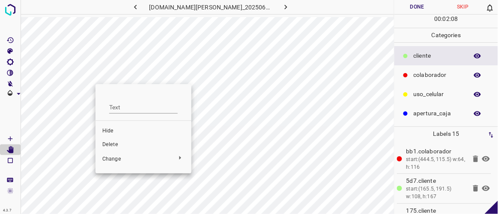
click at [99, 79] on div at bounding box center [249, 107] width 498 height 214
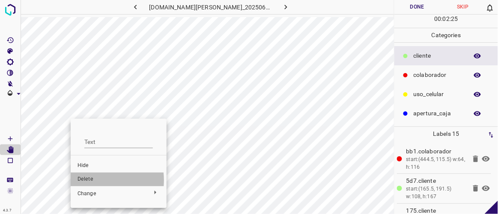
click at [85, 181] on span "Delete" at bounding box center [118, 180] width 82 height 8
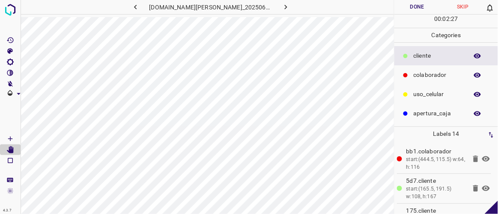
click at [428, 95] on p "uso_celular" at bounding box center [438, 94] width 50 height 9
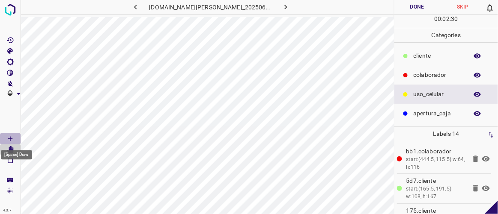
click at [12, 138] on icon "[Space] Draw" at bounding box center [10, 139] width 8 height 8
click at [13, 147] on icon "[Space] Edit" at bounding box center [10, 150] width 8 height 8
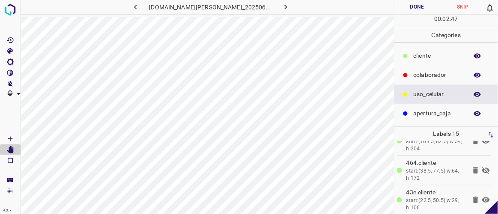
scroll to position [117, 0]
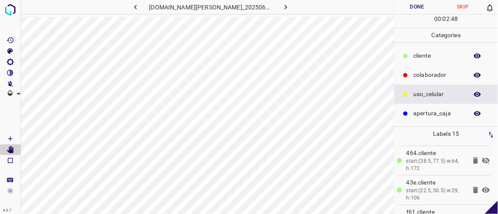
click at [482, 157] on icon at bounding box center [486, 160] width 8 height 7
click at [428, 3] on button "Done" at bounding box center [416, 7] width 45 height 14
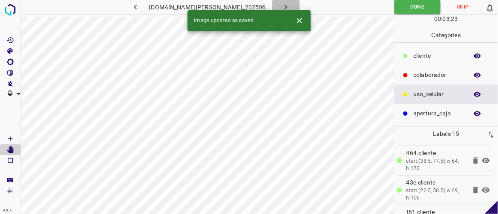
click at [281, 9] on icon "button" at bounding box center [285, 7] width 9 height 9
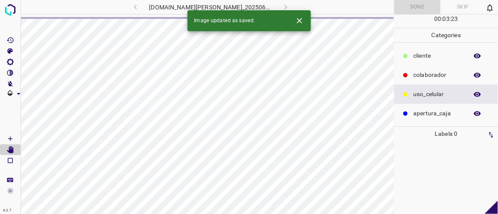
scroll to position [0, 0]
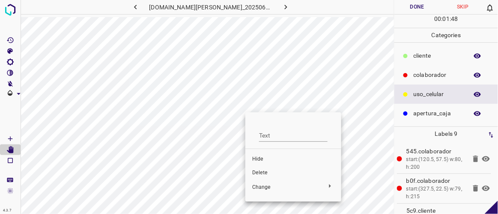
click at [264, 173] on span "Delete" at bounding box center [293, 173] width 82 height 8
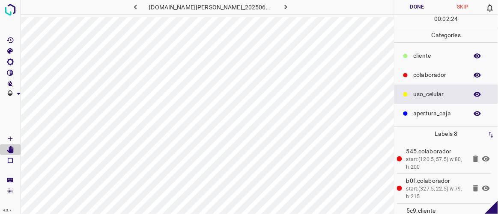
click at [412, 7] on button "Done" at bounding box center [416, 7] width 45 height 14
click at [281, 6] on icon "button" at bounding box center [285, 7] width 9 height 9
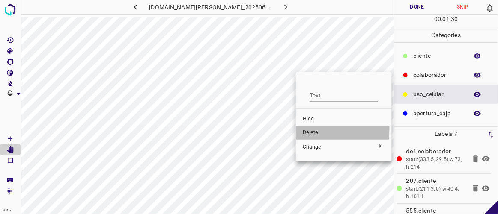
click at [305, 129] on span "Delete" at bounding box center [343, 133] width 82 height 8
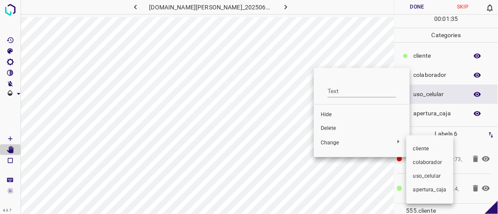
click at [330, 127] on div at bounding box center [249, 107] width 498 height 214
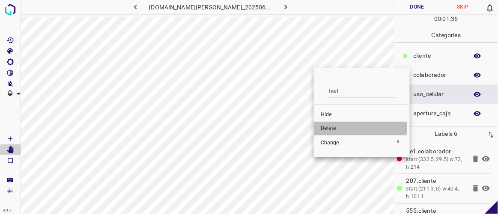
click at [329, 127] on span "Delete" at bounding box center [361, 129] width 82 height 8
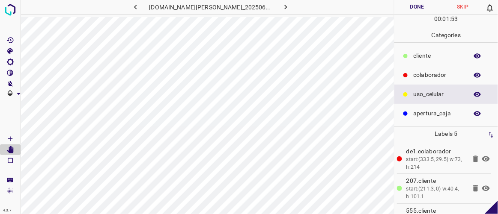
click at [418, 10] on button "Done" at bounding box center [416, 7] width 45 height 14
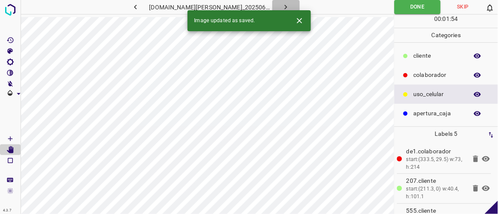
click at [282, 8] on button "button" at bounding box center [285, 7] width 27 height 14
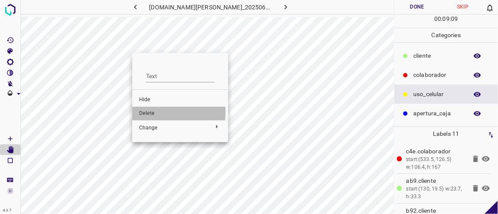
click at [150, 113] on span "Delete" at bounding box center [180, 114] width 82 height 8
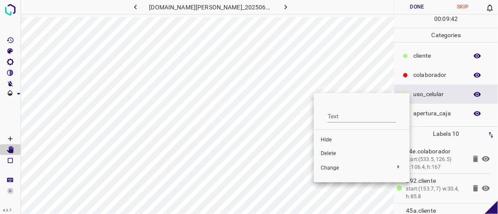
click at [334, 152] on span "Delete" at bounding box center [361, 154] width 82 height 8
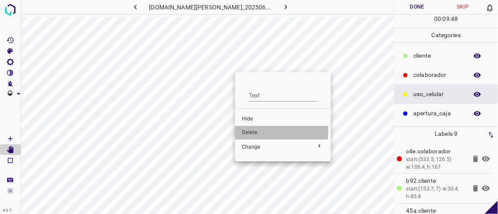
click at [246, 130] on span "Delete" at bounding box center [283, 133] width 82 height 8
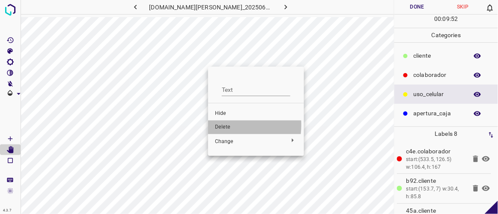
click at [221, 125] on span "Delete" at bounding box center [256, 128] width 82 height 8
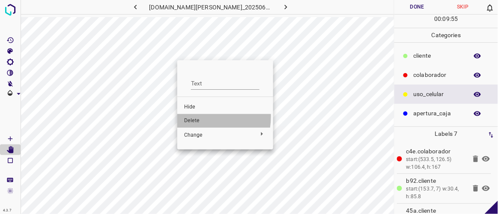
click at [194, 117] on span "Delete" at bounding box center [225, 121] width 82 height 8
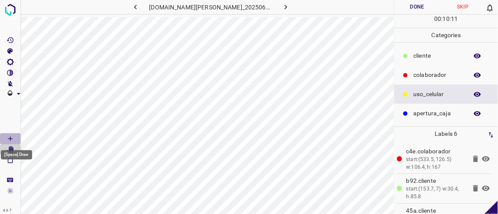
click at [15, 139] on Draw"] "[Space] Draw" at bounding box center [10, 138] width 21 height 11
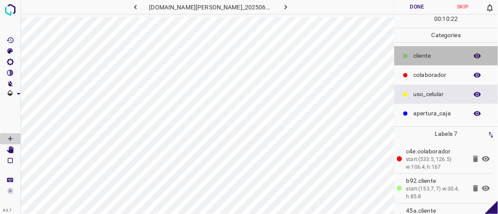
click at [416, 58] on p "​​cliente" at bounding box center [438, 55] width 50 height 9
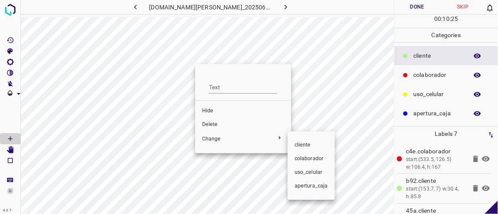
click at [296, 148] on span "​​cliente" at bounding box center [310, 146] width 33 height 8
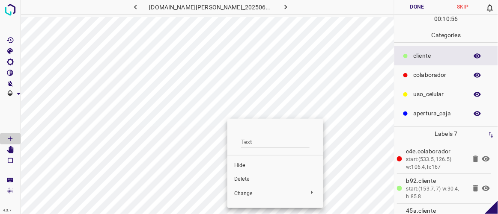
click at [296, 42] on div at bounding box center [249, 107] width 498 height 214
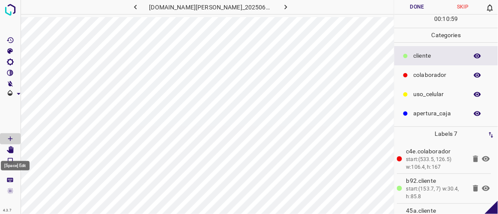
click at [10, 151] on icon "[Space] Edit" at bounding box center [10, 150] width 7 height 8
click at [426, 8] on button "Done" at bounding box center [416, 7] width 45 height 14
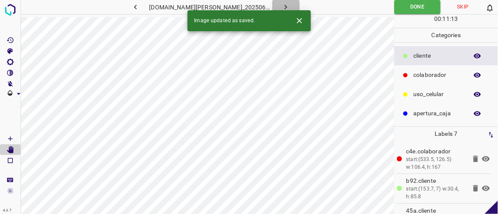
click at [282, 8] on button "button" at bounding box center [285, 7] width 27 height 14
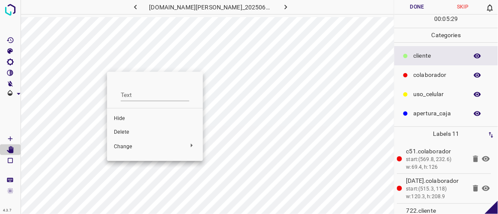
click at [123, 131] on span "Delete" at bounding box center [155, 133] width 82 height 8
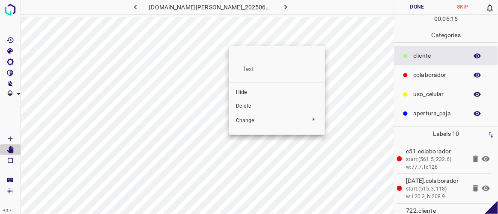
click at [246, 106] on span "Delete" at bounding box center [277, 107] width 82 height 8
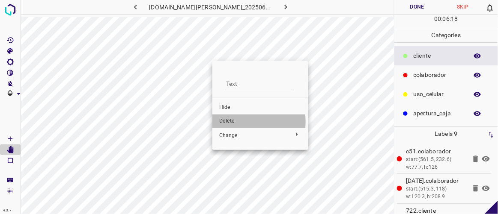
click at [229, 122] on span "Delete" at bounding box center [260, 122] width 82 height 8
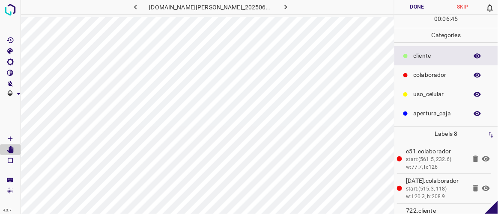
click at [417, 10] on button "Done" at bounding box center [416, 7] width 45 height 14
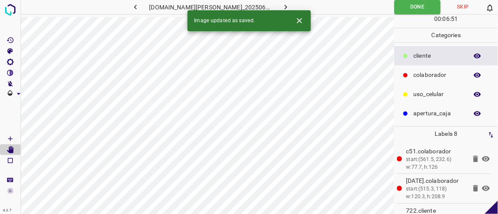
click at [285, 5] on icon "button" at bounding box center [286, 7] width 3 height 5
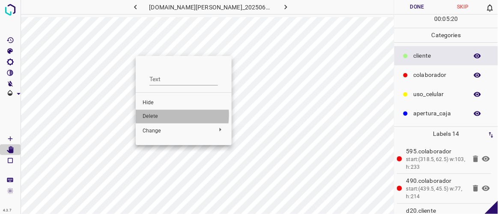
click at [160, 115] on span "Delete" at bounding box center [183, 117] width 82 height 8
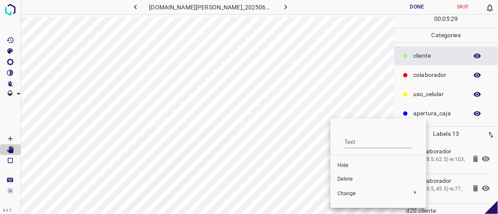
click at [344, 177] on span "Delete" at bounding box center [378, 180] width 82 height 8
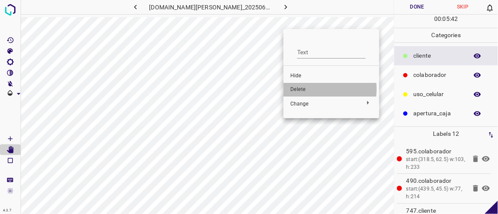
click at [303, 89] on span "Delete" at bounding box center [331, 90] width 82 height 8
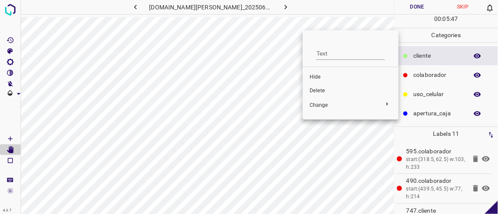
click at [316, 93] on span "Delete" at bounding box center [350, 91] width 82 height 8
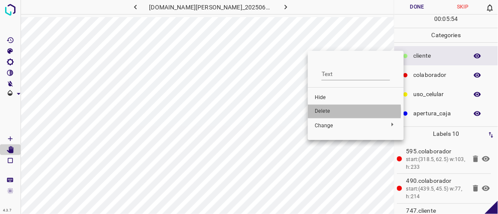
click at [318, 112] on span "Delete" at bounding box center [355, 112] width 82 height 8
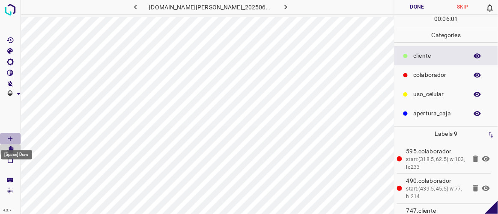
click at [12, 139] on icon "[Space] Draw" at bounding box center [10, 139] width 4 height 4
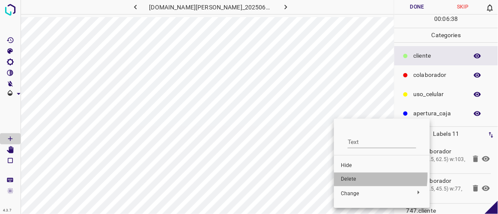
click at [344, 176] on span "Delete" at bounding box center [382, 180] width 82 height 8
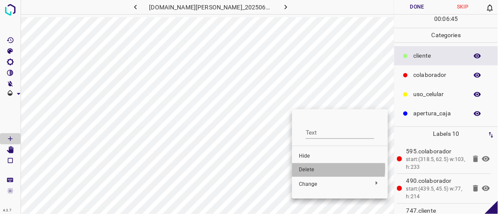
click at [310, 169] on span "Delete" at bounding box center [340, 170] width 82 height 8
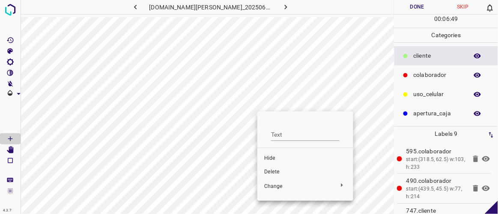
click at [278, 172] on span "Delete" at bounding box center [305, 173] width 82 height 8
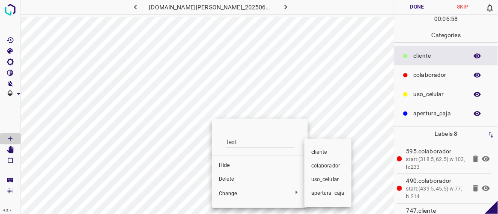
click at [232, 178] on div at bounding box center [249, 107] width 498 height 214
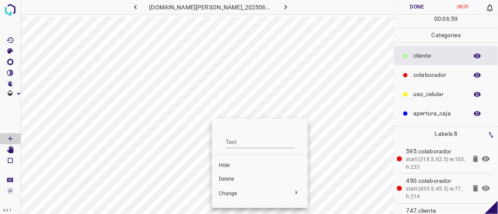
click at [228, 174] on li "Delete" at bounding box center [260, 180] width 96 height 14
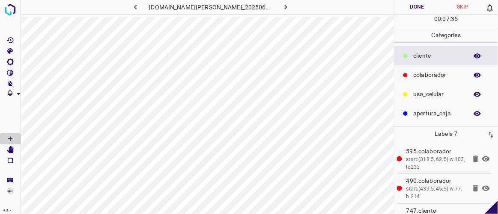
click at [420, 4] on button "Done" at bounding box center [416, 7] width 45 height 14
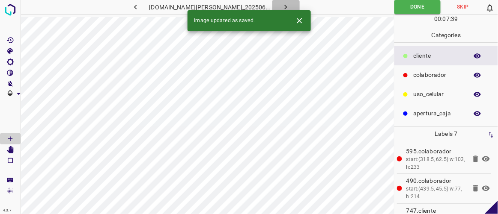
click at [281, 6] on icon "button" at bounding box center [285, 7] width 9 height 9
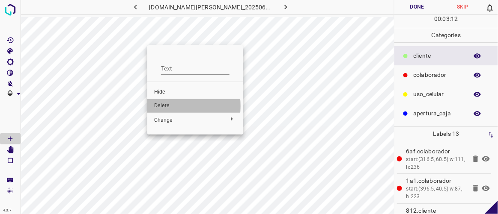
click at [159, 106] on span "Delete" at bounding box center [195, 106] width 82 height 8
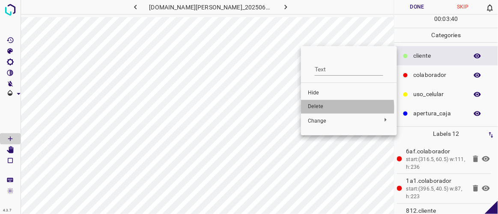
click at [320, 108] on span "Delete" at bounding box center [349, 107] width 82 height 8
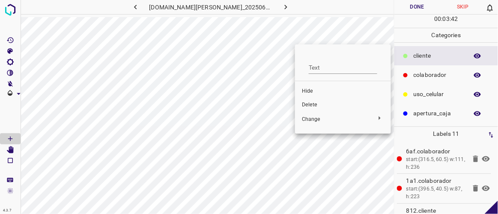
click at [308, 104] on span "Delete" at bounding box center [343, 105] width 82 height 8
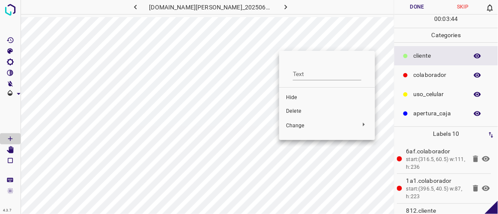
click at [299, 109] on span "Delete" at bounding box center [327, 112] width 82 height 8
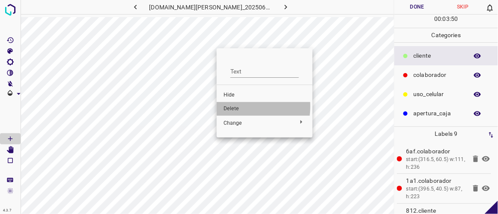
click at [231, 106] on span "Delete" at bounding box center [264, 109] width 82 height 8
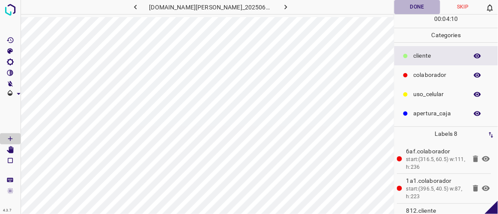
click at [412, 8] on button "Done" at bounding box center [416, 7] width 45 height 14
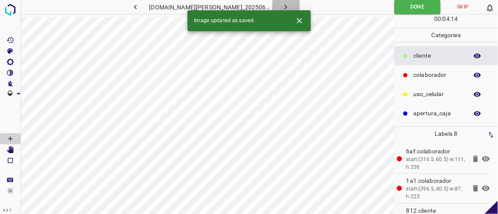
click at [281, 7] on icon "button" at bounding box center [285, 7] width 9 height 9
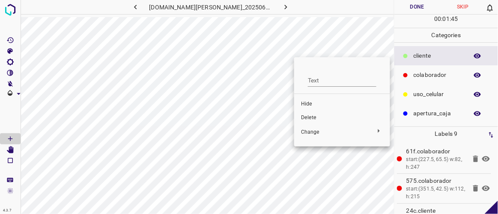
click at [308, 119] on span "Delete" at bounding box center [342, 118] width 82 height 8
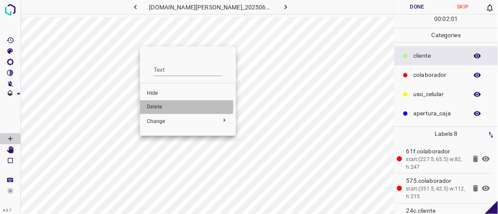
click at [158, 106] on span "Delete" at bounding box center [188, 108] width 82 height 8
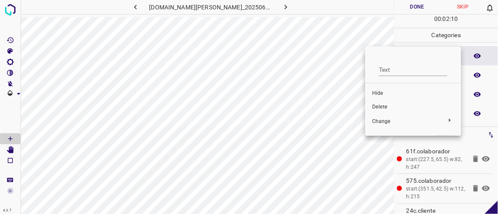
click at [386, 109] on span "Delete" at bounding box center [413, 108] width 82 height 8
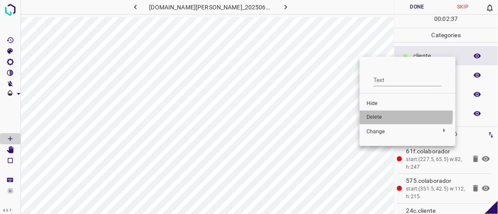
click at [374, 115] on span "Delete" at bounding box center [407, 118] width 82 height 8
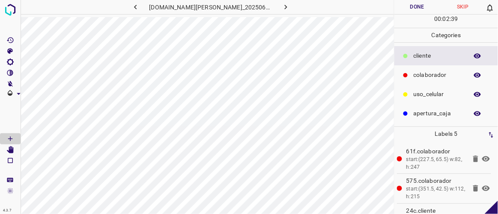
click at [421, 10] on button "Done" at bounding box center [416, 7] width 45 height 14
click at [281, 7] on button "button" at bounding box center [285, 7] width 27 height 14
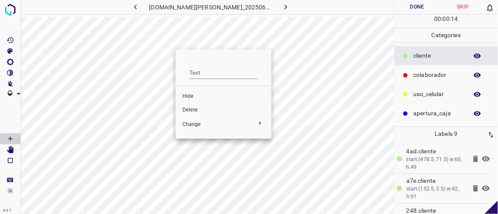
click at [189, 107] on span "Delete" at bounding box center [223, 111] width 82 height 8
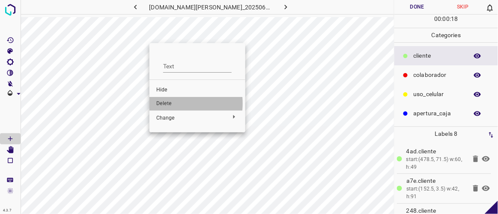
click at [166, 104] on span "Delete" at bounding box center [197, 104] width 82 height 8
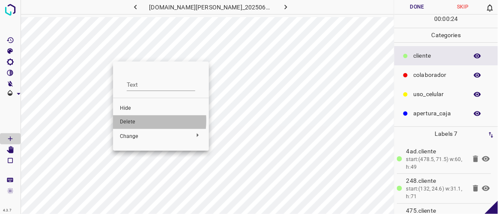
click at [124, 121] on span "Delete" at bounding box center [161, 123] width 82 height 8
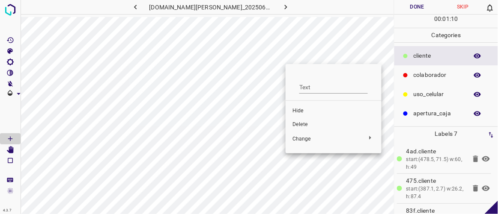
click at [291, 122] on li "Delete" at bounding box center [333, 125] width 96 height 14
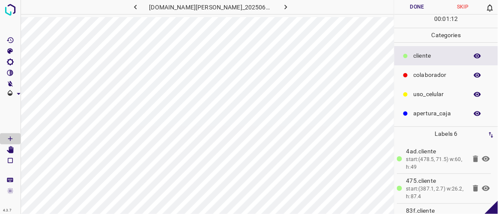
click at [413, 12] on button "Done" at bounding box center [416, 7] width 45 height 14
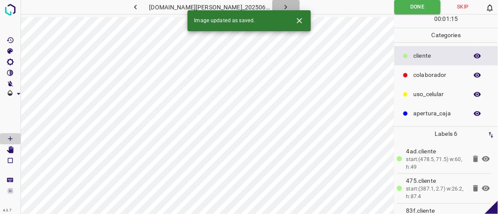
click at [281, 6] on icon "button" at bounding box center [285, 7] width 9 height 9
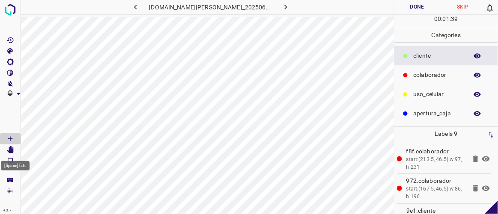
click at [14, 151] on icon "[Space] Edit" at bounding box center [10, 150] width 8 height 8
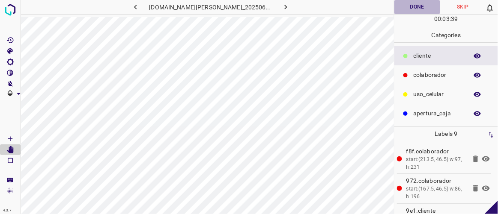
drag, startPoint x: 424, startPoint y: 3, endPoint x: 357, endPoint y: 17, distance: 67.6
click at [423, 4] on button "Done" at bounding box center [416, 7] width 45 height 14
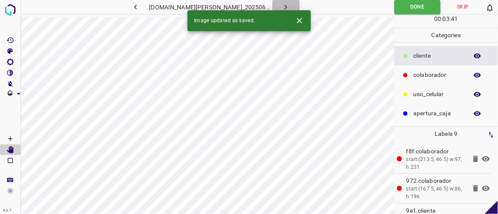
click at [281, 8] on icon "button" at bounding box center [285, 7] width 9 height 9
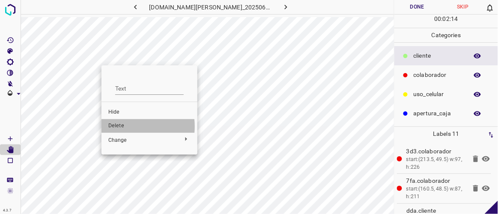
click at [121, 127] on span "Delete" at bounding box center [149, 126] width 82 height 8
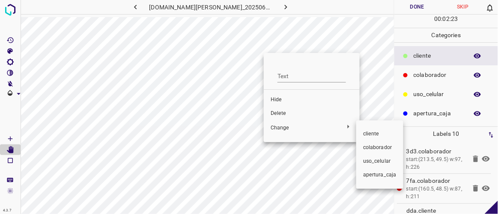
click at [285, 113] on div at bounding box center [249, 107] width 498 height 214
click at [273, 114] on span "Delete" at bounding box center [311, 114] width 82 height 8
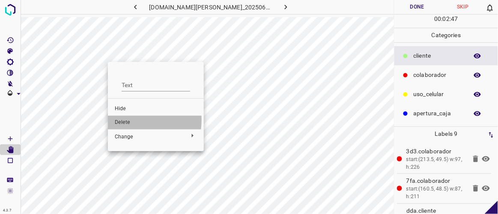
click at [122, 120] on span "Delete" at bounding box center [156, 123] width 82 height 8
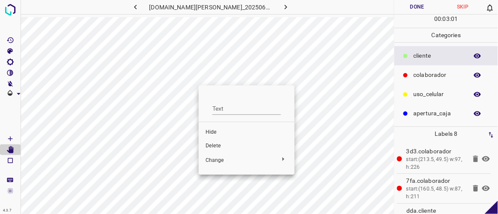
click at [212, 145] on span "Delete" at bounding box center [246, 146] width 82 height 8
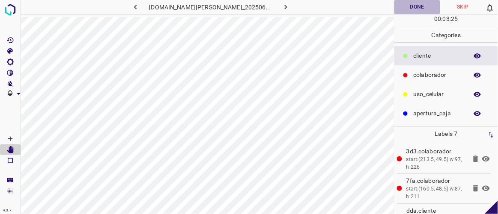
click at [402, 9] on button "Done" at bounding box center [416, 7] width 45 height 14
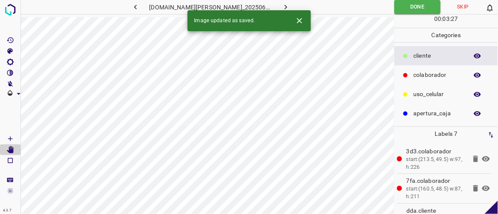
click at [280, 10] on div "Image updated as saved." at bounding box center [248, 20] width 123 height 21
click at [281, 6] on icon "button" at bounding box center [285, 7] width 9 height 9
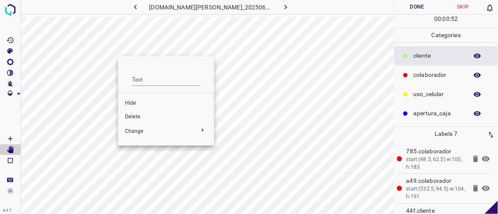
click at [134, 117] on span "Delete" at bounding box center [166, 117] width 82 height 8
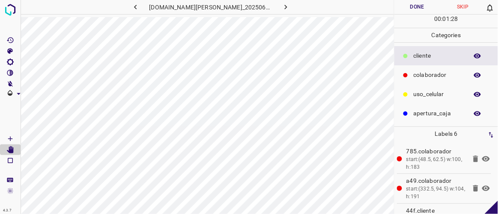
click at [418, 9] on button "Done" at bounding box center [416, 7] width 45 height 14
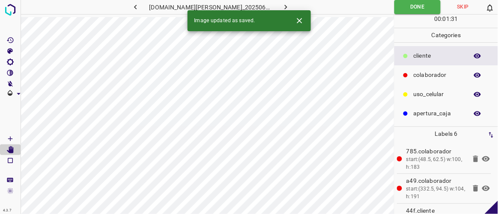
click at [281, 3] on icon "button" at bounding box center [285, 7] width 9 height 9
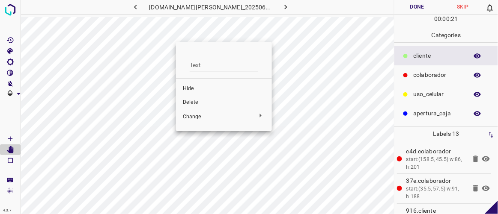
click at [192, 101] on span "Delete" at bounding box center [224, 103] width 82 height 8
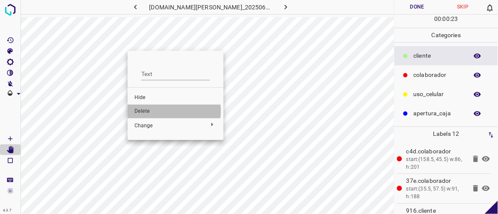
click at [156, 112] on span "Delete" at bounding box center [175, 112] width 82 height 8
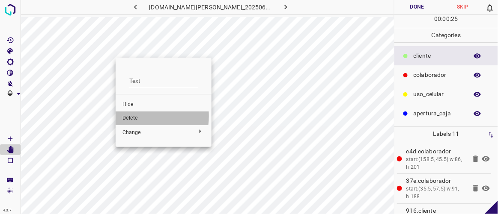
click at [133, 116] on span "Delete" at bounding box center [163, 119] width 82 height 8
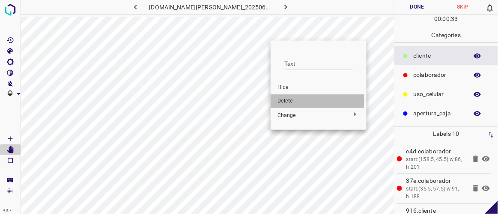
click at [290, 99] on span "Delete" at bounding box center [318, 102] width 82 height 8
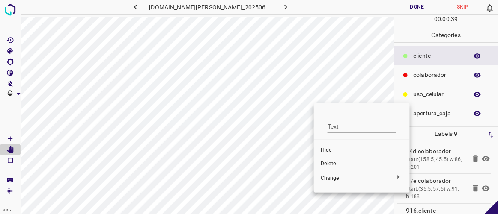
click at [336, 147] on span "Hide" at bounding box center [361, 151] width 82 height 8
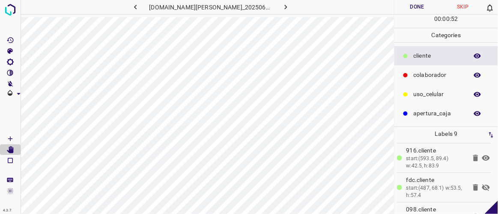
scroll to position [79, 0]
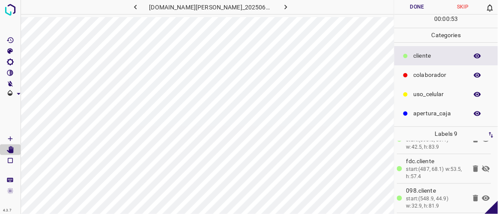
click at [482, 166] on icon at bounding box center [486, 169] width 8 height 7
click at [416, 10] on button "Done" at bounding box center [416, 7] width 45 height 14
click at [281, 6] on icon "button" at bounding box center [285, 7] width 9 height 9
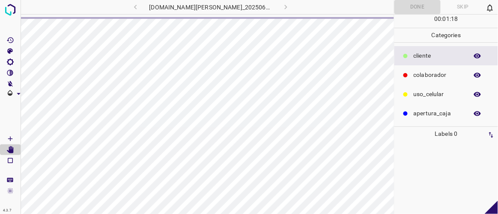
scroll to position [0, 0]
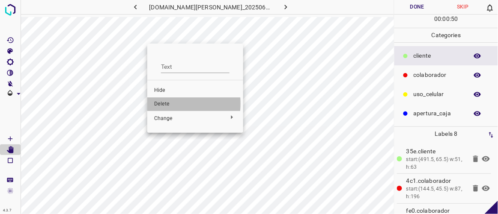
click at [158, 104] on span "Delete" at bounding box center [195, 105] width 82 height 8
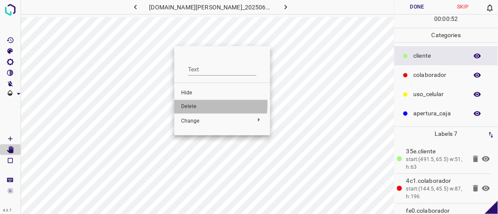
click at [187, 104] on span "Delete" at bounding box center [222, 107] width 82 height 8
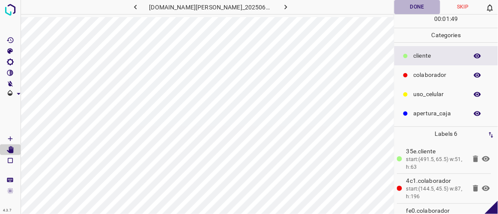
click at [418, 7] on button "Done" at bounding box center [416, 7] width 45 height 14
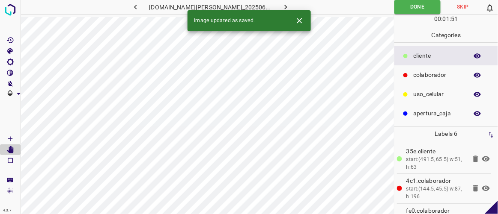
click at [281, 6] on icon "button" at bounding box center [285, 7] width 9 height 9
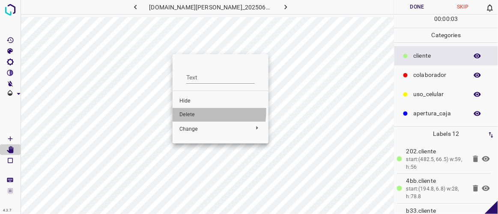
click at [190, 111] on span "Delete" at bounding box center [220, 115] width 82 height 8
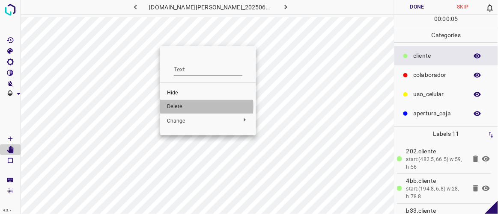
click at [179, 107] on span "Delete" at bounding box center [208, 107] width 82 height 8
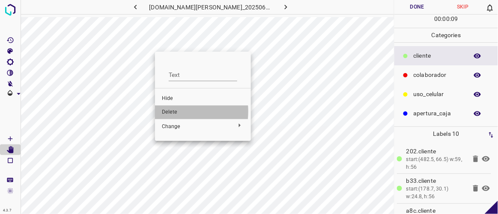
click at [169, 112] on span "Delete" at bounding box center [203, 113] width 82 height 8
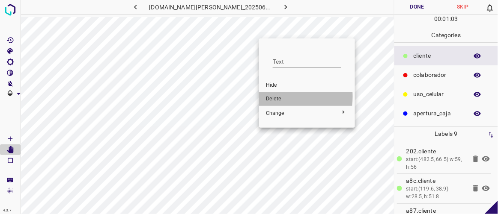
click at [276, 97] on span "Delete" at bounding box center [307, 99] width 82 height 8
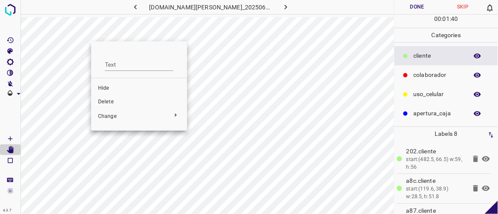
click at [104, 101] on span "Delete" at bounding box center [139, 102] width 82 height 8
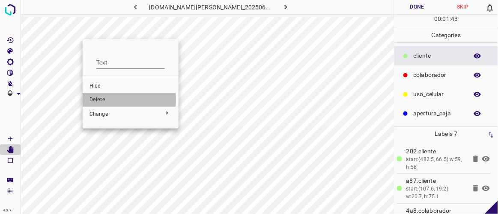
click at [97, 100] on span "Delete" at bounding box center [130, 100] width 82 height 8
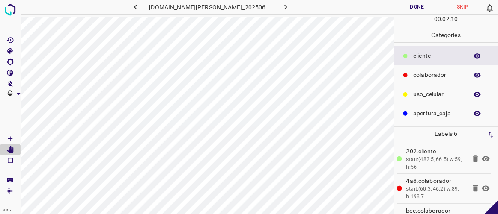
click at [416, 5] on button "Done" at bounding box center [416, 7] width 45 height 14
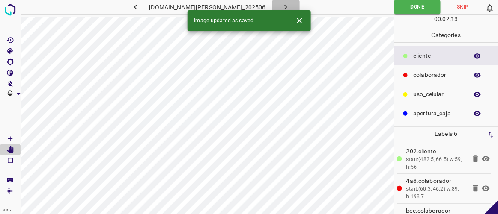
click at [281, 8] on icon "button" at bounding box center [285, 7] width 9 height 9
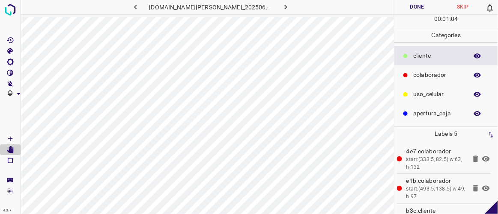
click at [422, 4] on button "Done" at bounding box center [416, 7] width 45 height 14
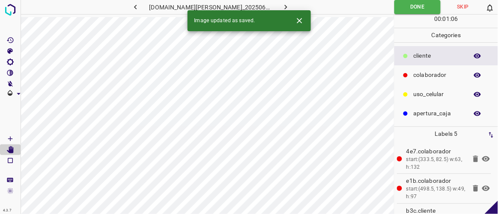
click at [280, 11] on div "Image updated as saved." at bounding box center [248, 20] width 123 height 21
click at [281, 4] on icon "button" at bounding box center [285, 7] width 9 height 9
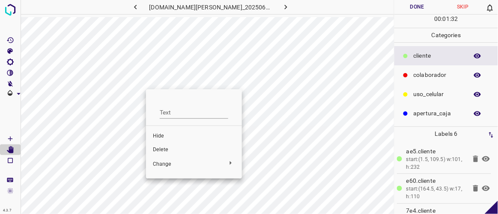
click at [162, 151] on span "Delete" at bounding box center [194, 150] width 82 height 8
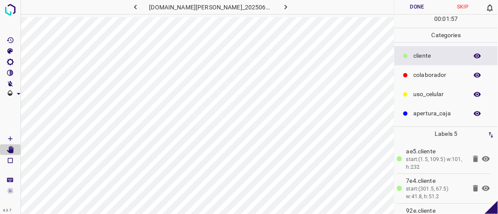
click at [416, 9] on button "Done" at bounding box center [416, 7] width 45 height 14
click at [282, 10] on button "button" at bounding box center [285, 7] width 27 height 14
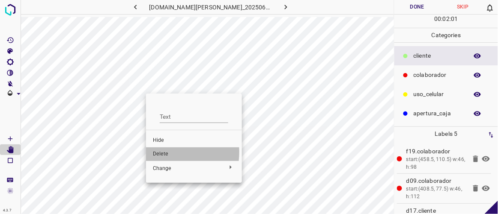
click at [160, 153] on span "Delete" at bounding box center [194, 155] width 82 height 8
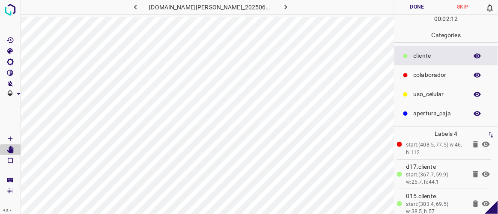
scroll to position [50, 0]
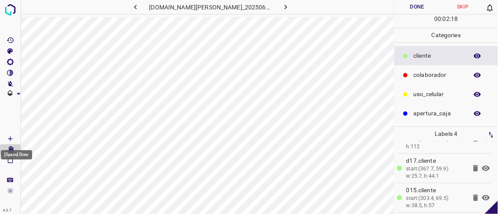
click at [16, 139] on Draw"] "[Space] Draw" at bounding box center [10, 138] width 21 height 11
click at [14, 145] on Edit"] "[Space] Edit" at bounding box center [10, 150] width 21 height 11
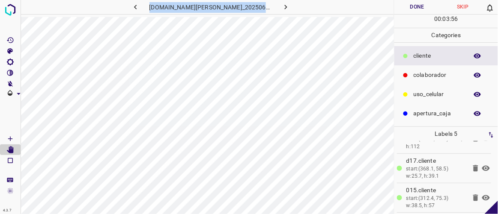
drag, startPoint x: 158, startPoint y: 6, endPoint x: 302, endPoint y: 11, distance: 143.4
click at [284, 11] on div "[DOMAIN_NAME][PERSON_NAME]_20250613_184345_000001470.jpg" at bounding box center [211, 7] width 246 height 14
copy div "[DOMAIN_NAME][PERSON_NAME]_20250613_184345_000001470.jpg"
click at [142, 2] on button "button" at bounding box center [135, 7] width 27 height 14
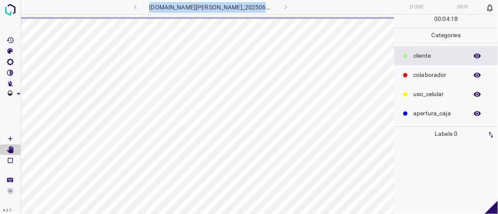
scroll to position [0, 0]
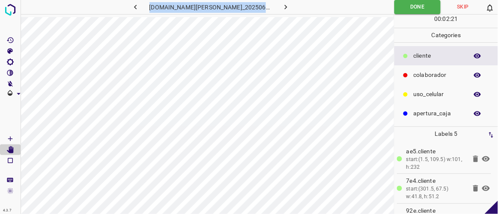
click at [281, 7] on icon "button" at bounding box center [285, 7] width 9 height 9
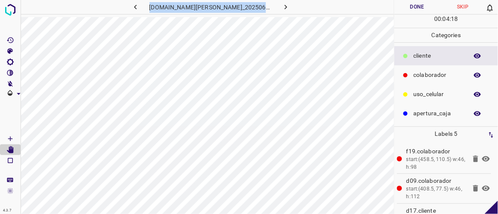
click at [140, 9] on icon "button" at bounding box center [135, 7] width 9 height 9
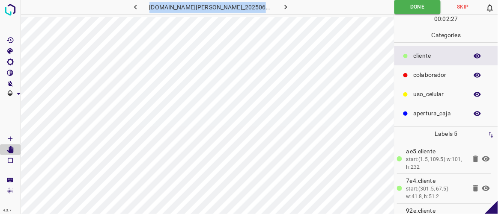
click at [140, 10] on icon "button" at bounding box center [135, 7] width 9 height 9
click at [281, 9] on icon "button" at bounding box center [285, 7] width 9 height 9
click at [285, 7] on icon "button" at bounding box center [286, 7] width 3 height 5
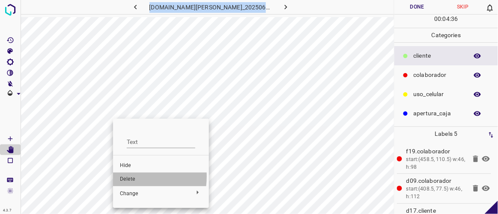
click at [125, 177] on span "Delete" at bounding box center [161, 180] width 82 height 8
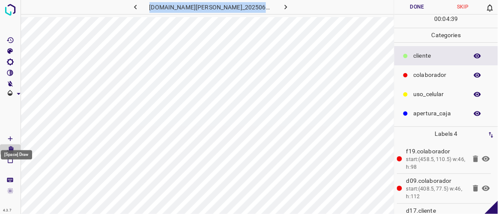
click at [10, 140] on icon "[Space] Draw" at bounding box center [10, 139] width 8 height 8
click at [12, 148] on icon "[Space] Edit" at bounding box center [10, 150] width 7 height 8
click at [409, 11] on button "Done" at bounding box center [416, 7] width 45 height 14
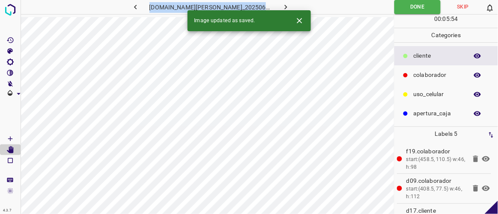
click at [281, 8] on icon "button" at bounding box center [285, 7] width 9 height 9
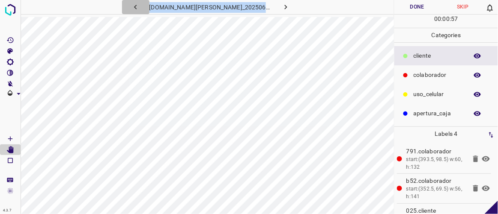
click at [140, 7] on icon "button" at bounding box center [135, 7] width 9 height 9
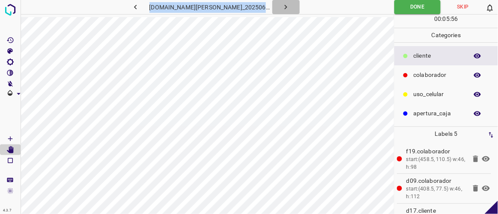
click at [281, 6] on icon "button" at bounding box center [285, 7] width 9 height 9
click at [410, 9] on button "Done" at bounding box center [416, 7] width 45 height 14
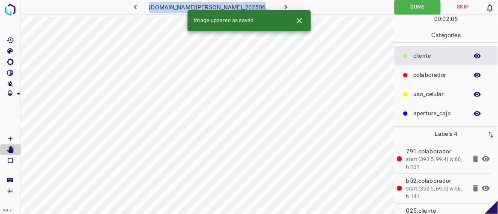
click at [281, 6] on icon "button" at bounding box center [285, 7] width 9 height 9
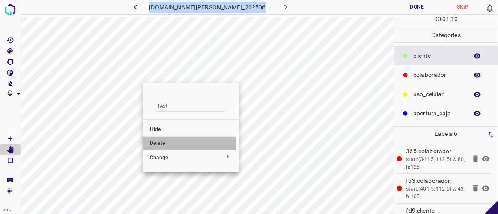
click at [165, 145] on span "Delete" at bounding box center [191, 144] width 82 height 8
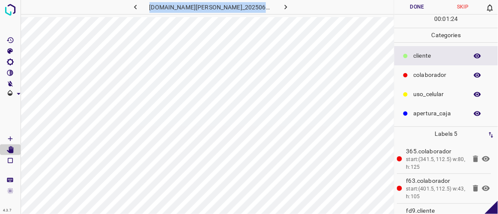
click at [415, 6] on button "Done" at bounding box center [416, 7] width 45 height 14
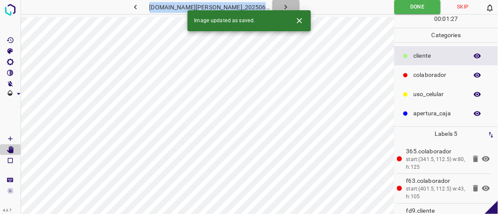
click at [284, 6] on button "button" at bounding box center [285, 7] width 27 height 14
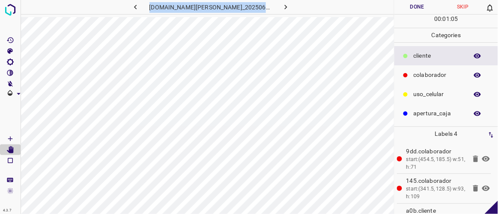
click at [405, 5] on button "Done" at bounding box center [416, 7] width 45 height 14
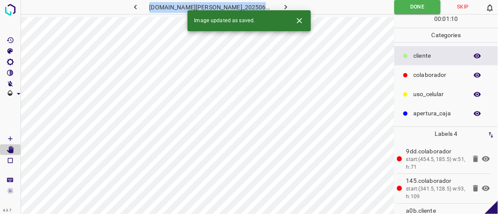
click at [281, 4] on icon "button" at bounding box center [285, 7] width 9 height 9
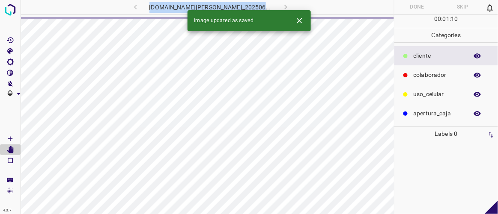
click at [167, 9] on h6 "[DOMAIN_NAME][PERSON_NAME]_20250613_184345_000006450.jpg" at bounding box center [210, 8] width 123 height 12
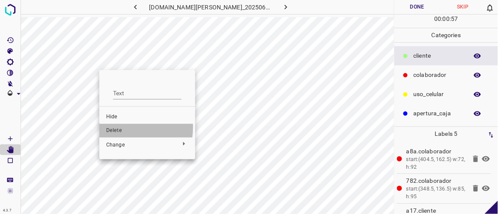
click at [118, 127] on span "Delete" at bounding box center [147, 131] width 82 height 8
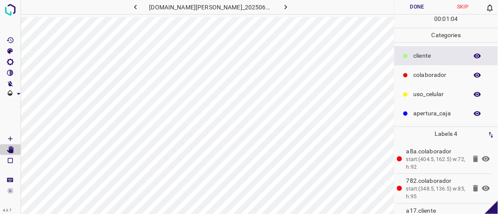
click at [409, 4] on button "Done" at bounding box center [416, 7] width 45 height 14
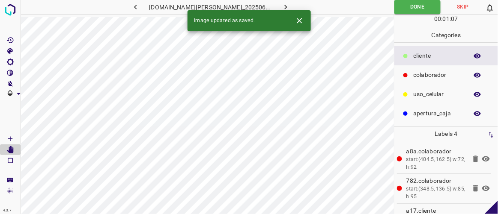
click at [281, 9] on icon "button" at bounding box center [285, 7] width 9 height 9
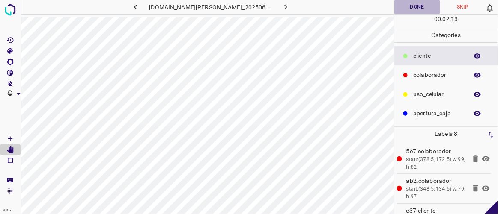
click at [414, 5] on button "Done" at bounding box center [416, 7] width 45 height 14
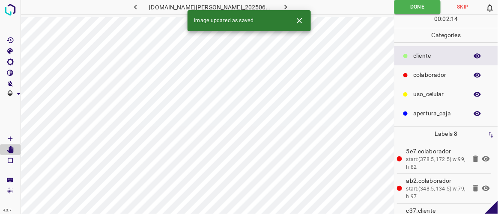
click at [281, 6] on icon "button" at bounding box center [285, 7] width 9 height 9
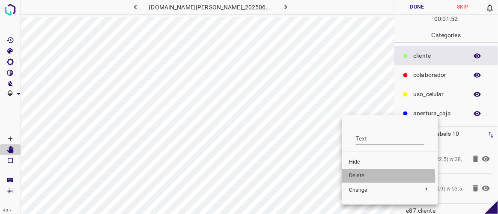
click at [354, 178] on span "Delete" at bounding box center [390, 176] width 82 height 8
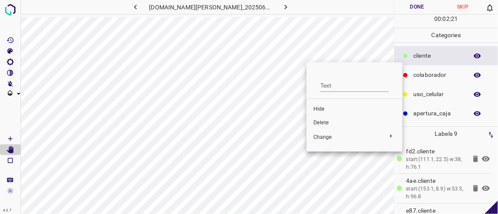
drag, startPoint x: 297, startPoint y: 59, endPoint x: 297, endPoint y: 76, distance: 17.1
click at [297, 76] on div at bounding box center [249, 107] width 498 height 214
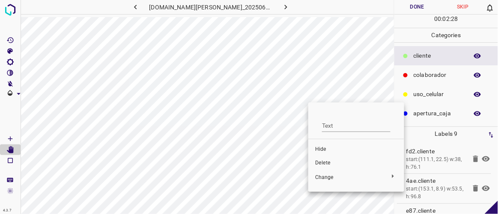
click at [326, 164] on span "Delete" at bounding box center [356, 164] width 82 height 8
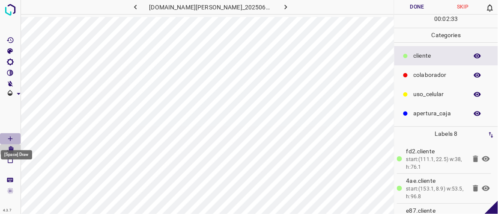
click at [11, 140] on icon "[Space] Draw" at bounding box center [10, 139] width 8 height 8
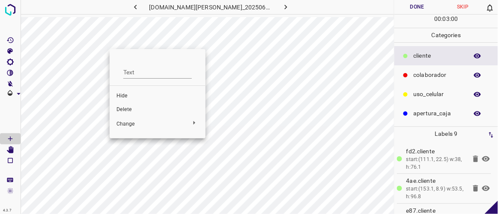
click at [134, 114] on li "Delete" at bounding box center [158, 110] width 96 height 14
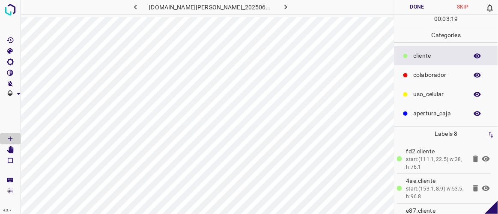
click at [409, 6] on button "Done" at bounding box center [416, 7] width 45 height 14
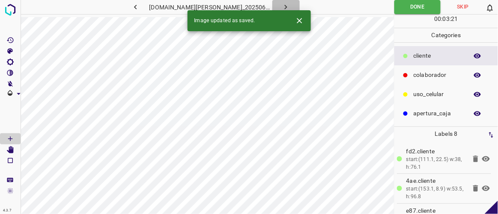
click at [281, 9] on icon "button" at bounding box center [285, 7] width 9 height 9
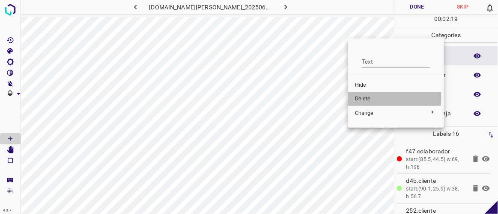
click at [359, 97] on span "Delete" at bounding box center [396, 99] width 82 height 8
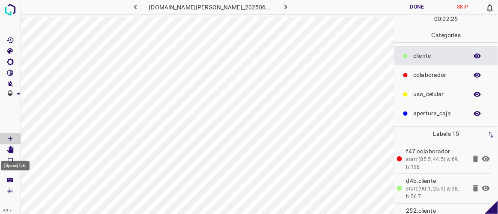
click at [10, 151] on icon "[Space] Edit" at bounding box center [10, 150] width 7 height 8
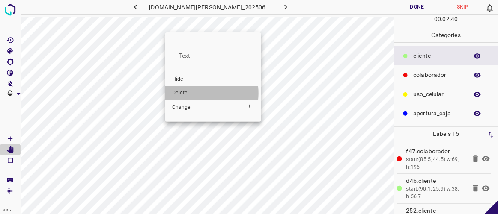
click at [178, 93] on span "Delete" at bounding box center [213, 93] width 82 height 8
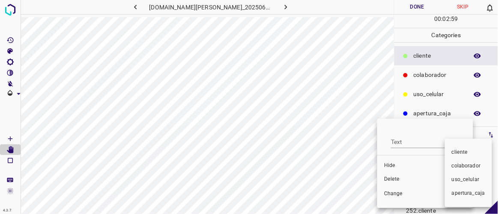
click at [397, 181] on div at bounding box center [249, 107] width 498 height 214
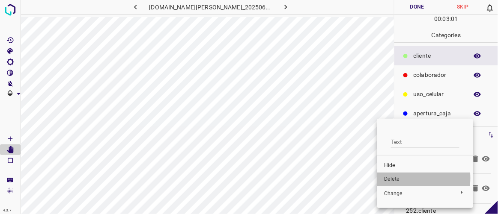
click at [393, 178] on span "Delete" at bounding box center [425, 180] width 82 height 8
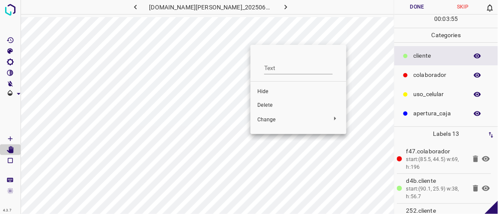
click at [266, 104] on span "Delete" at bounding box center [298, 106] width 82 height 8
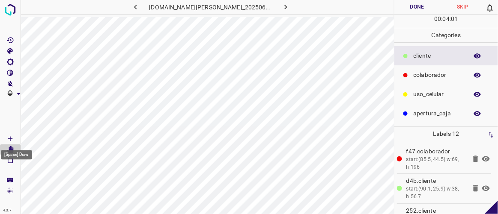
click at [11, 137] on icon "[Space] Draw" at bounding box center [10, 139] width 8 height 8
click at [424, 4] on button "Done" at bounding box center [416, 7] width 45 height 14
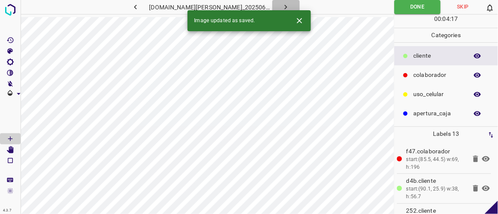
click at [281, 6] on icon "button" at bounding box center [285, 7] width 9 height 9
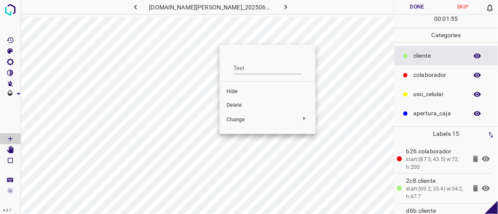
click at [239, 105] on span "Delete" at bounding box center [267, 106] width 82 height 8
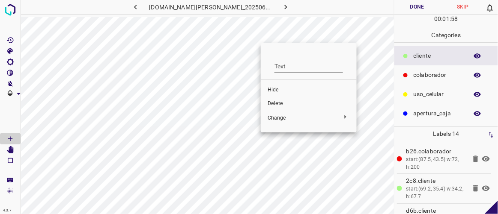
click at [276, 103] on span "Delete" at bounding box center [308, 104] width 82 height 8
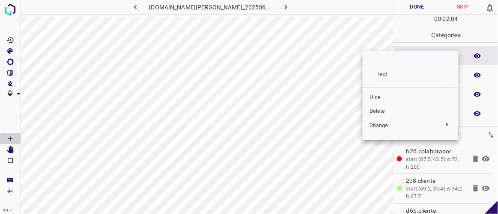
click at [378, 110] on span "Delete" at bounding box center [410, 112] width 82 height 8
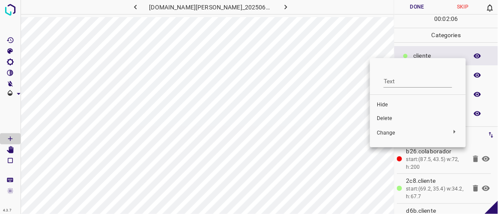
click at [381, 116] on span "Delete" at bounding box center [418, 119] width 82 height 8
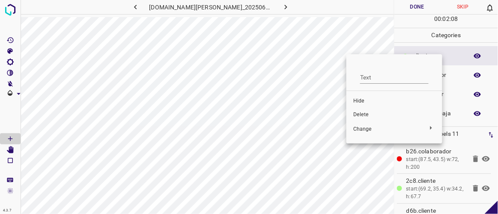
click at [369, 112] on span "Delete" at bounding box center [394, 115] width 82 height 8
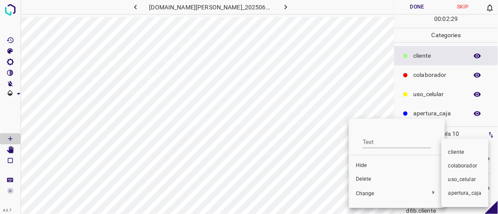
click at [363, 179] on div at bounding box center [249, 107] width 498 height 214
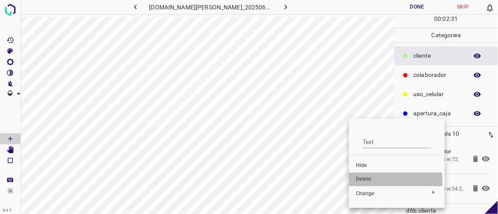
click at [368, 183] on li "Delete" at bounding box center [397, 180] width 96 height 14
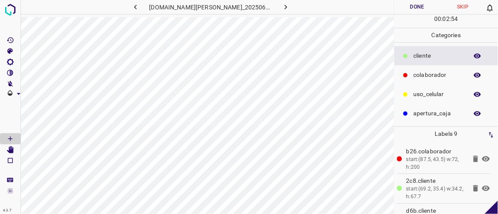
click at [414, 8] on button "Done" at bounding box center [416, 7] width 45 height 14
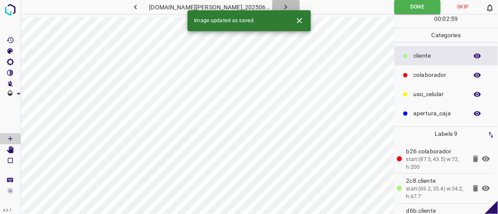
click at [281, 6] on icon "button" at bounding box center [285, 7] width 9 height 9
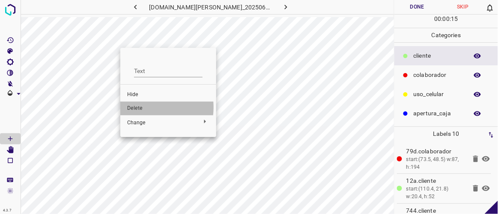
click at [139, 107] on span "Delete" at bounding box center [168, 109] width 82 height 8
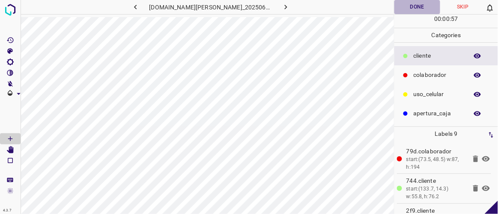
click at [415, 11] on button "Done" at bounding box center [416, 7] width 45 height 14
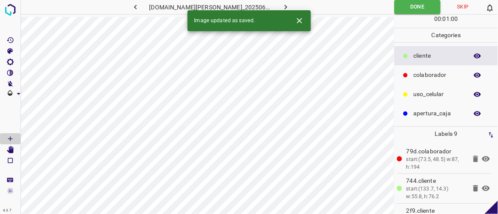
click at [278, 10] on div "Image updated as saved." at bounding box center [248, 20] width 123 height 21
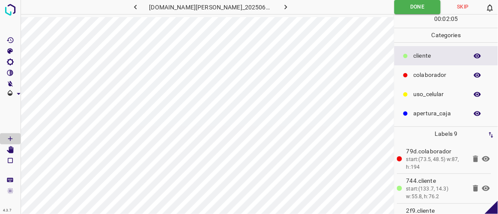
click at [281, 8] on icon "button" at bounding box center [285, 7] width 9 height 9
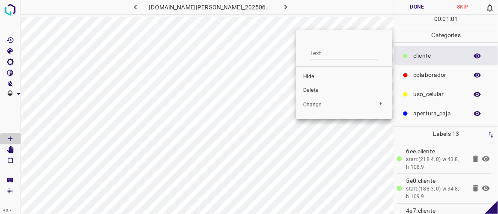
click at [309, 91] on span "Delete" at bounding box center [344, 91] width 82 height 8
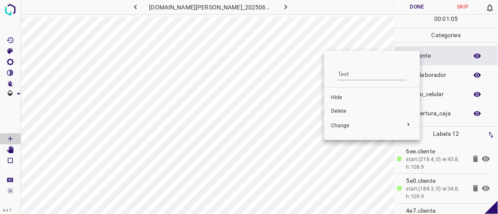
click at [339, 111] on span "Delete" at bounding box center [372, 112] width 82 height 8
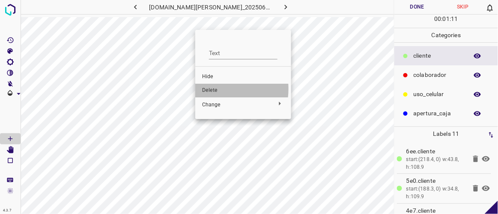
click at [211, 89] on span "Delete" at bounding box center [243, 91] width 82 height 8
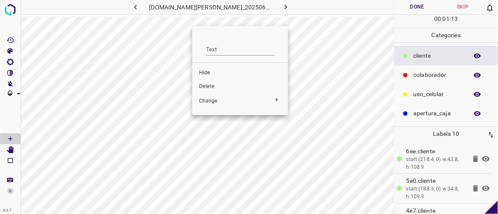
click at [204, 86] on span "Delete" at bounding box center [240, 87] width 82 height 8
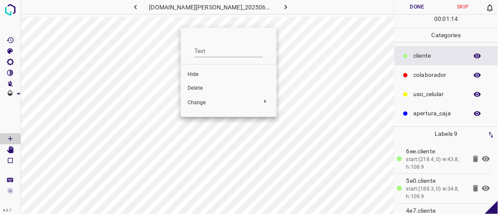
click at [194, 87] on span "Delete" at bounding box center [228, 89] width 82 height 8
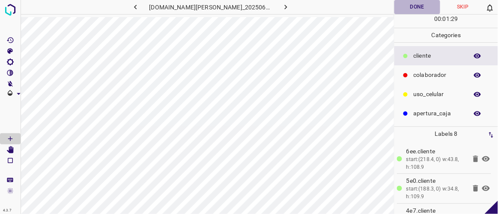
click at [427, 5] on button "Done" at bounding box center [416, 7] width 45 height 14
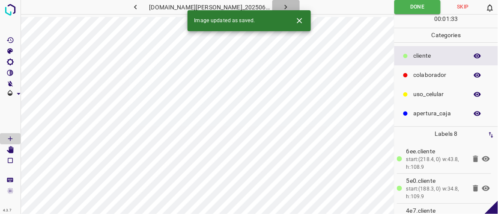
click at [278, 1] on button "button" at bounding box center [285, 7] width 27 height 14
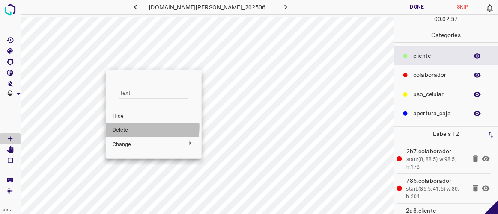
click at [130, 127] on span "Delete" at bounding box center [154, 131] width 82 height 8
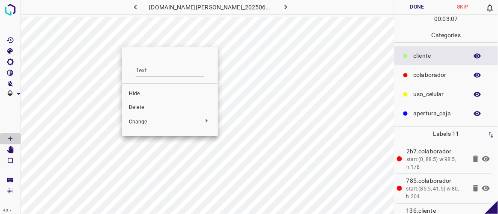
click at [135, 105] on span "Delete" at bounding box center [170, 108] width 82 height 8
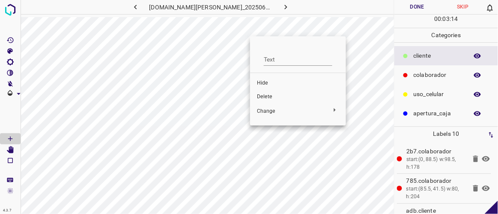
click at [269, 95] on span "Delete" at bounding box center [298, 97] width 82 height 8
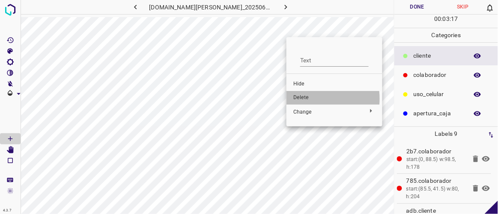
click at [308, 99] on span "Delete" at bounding box center [334, 98] width 82 height 8
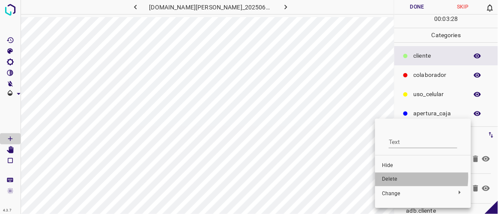
click at [391, 177] on span "Delete" at bounding box center [423, 180] width 82 height 8
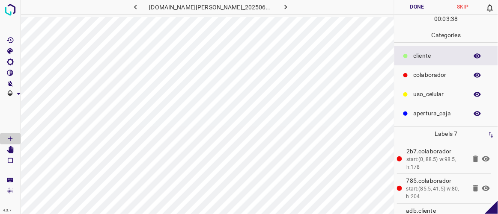
click at [417, 3] on button "Done" at bounding box center [416, 7] width 45 height 14
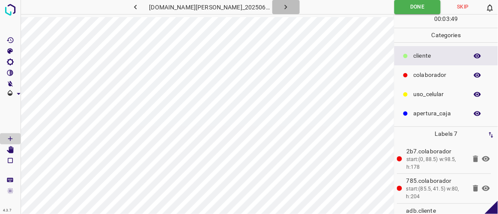
click at [282, 8] on button "button" at bounding box center [285, 7] width 27 height 14
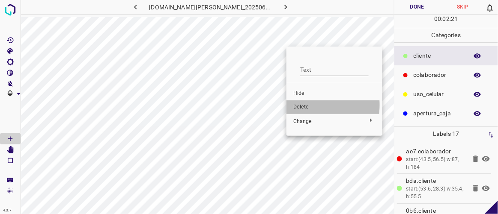
click at [303, 105] on span "Delete" at bounding box center [334, 108] width 82 height 8
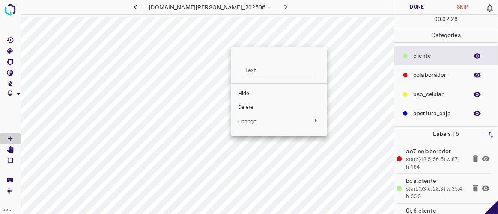
click at [248, 106] on span "Delete" at bounding box center [279, 108] width 82 height 8
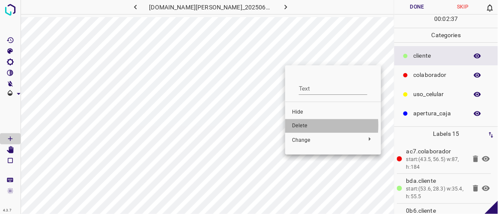
click at [299, 126] on span "Delete" at bounding box center [333, 126] width 82 height 8
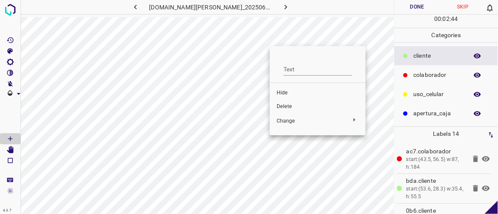
drag, startPoint x: 268, startPoint y: 39, endPoint x: 272, endPoint y: 31, distance: 9.0
click at [272, 32] on div at bounding box center [249, 107] width 498 height 214
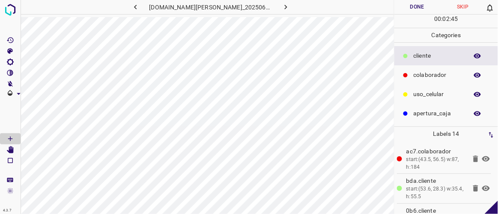
click at [272, 30] on div at bounding box center [249, 107] width 498 height 214
click at [13, 147] on div "[Space] Draw" at bounding box center [16, 153] width 33 height 16
click at [11, 148] on div "[Space] Draw" at bounding box center [16, 153] width 33 height 16
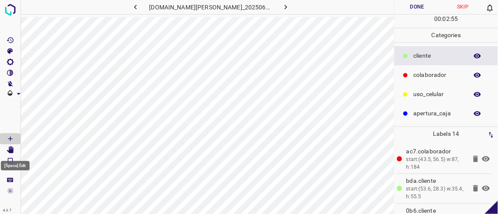
click at [10, 149] on icon "[Space] Edit" at bounding box center [10, 150] width 8 height 8
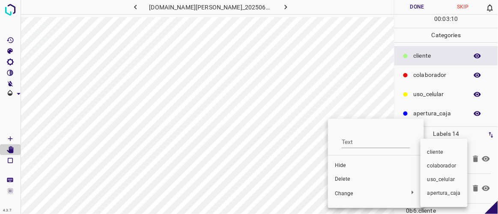
click at [342, 178] on div at bounding box center [249, 107] width 498 height 214
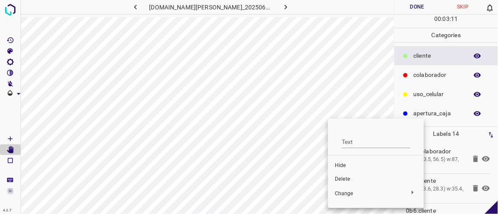
click at [342, 178] on span "Delete" at bounding box center [376, 180] width 82 height 8
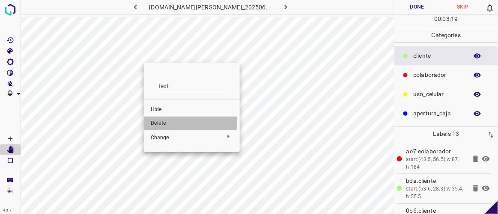
click at [160, 121] on span "Delete" at bounding box center [192, 124] width 82 height 8
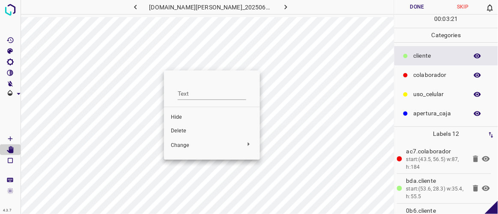
click at [178, 131] on span "Delete" at bounding box center [212, 131] width 82 height 8
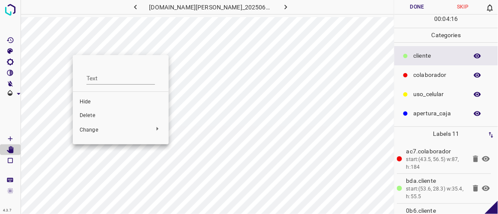
click at [87, 116] on span "Delete" at bounding box center [121, 116] width 82 height 8
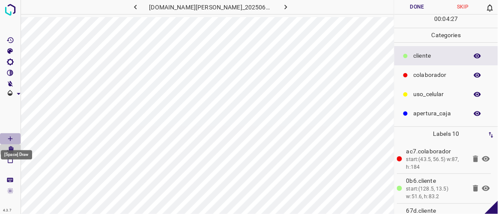
click at [14, 138] on Draw"] "[Space] Draw" at bounding box center [10, 138] width 21 height 11
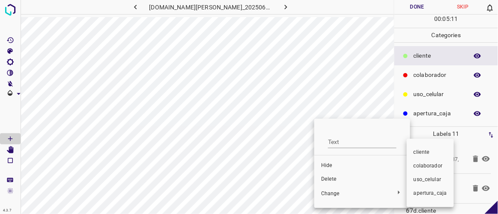
click at [330, 181] on div at bounding box center [249, 107] width 498 height 214
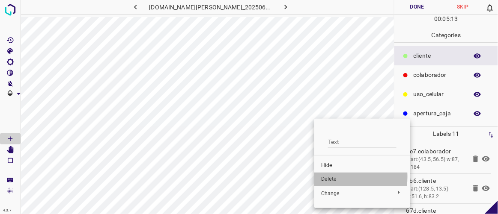
click at [323, 177] on span "Delete" at bounding box center [362, 180] width 82 height 8
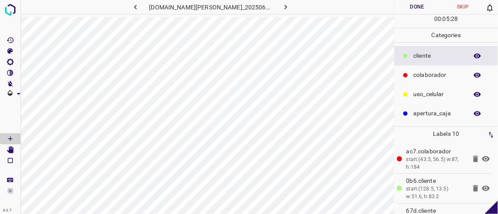
click at [216, 15] on div "[DOMAIN_NAME][PERSON_NAME]_20250613_191337_000005970.jpg" at bounding box center [207, 8] width 373 height 17
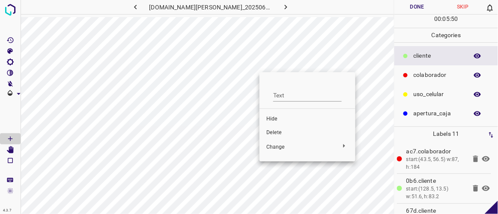
click at [274, 130] on span "Delete" at bounding box center [307, 133] width 82 height 8
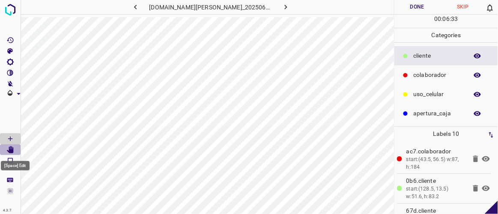
click at [11, 148] on icon "[Space] Edit" at bounding box center [10, 150] width 8 height 8
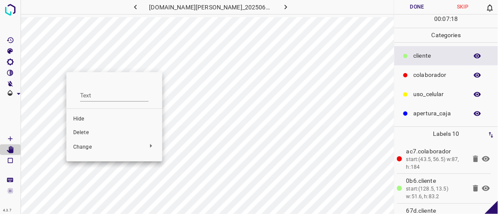
click at [81, 134] on span "Delete" at bounding box center [114, 133] width 82 height 8
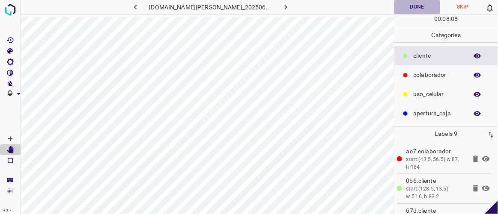
drag, startPoint x: 412, startPoint y: 13, endPoint x: 415, endPoint y: 8, distance: 6.5
click at [412, 13] on button "Done" at bounding box center [416, 7] width 45 height 14
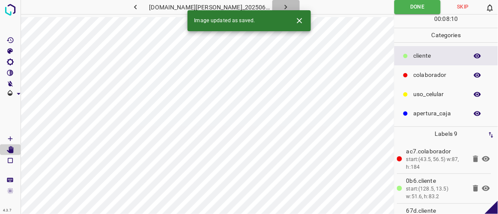
click at [281, 8] on icon "button" at bounding box center [285, 7] width 9 height 9
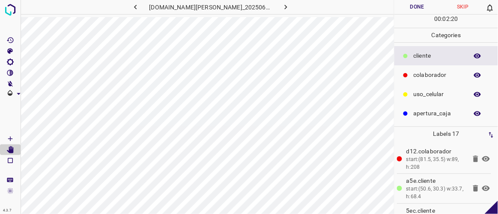
click at [140, 9] on icon "button" at bounding box center [135, 7] width 9 height 9
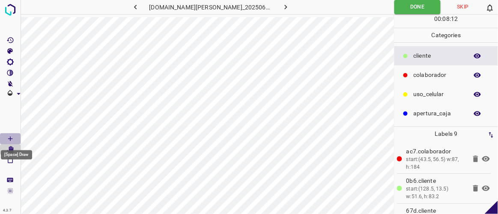
click at [12, 138] on icon "[Space] Draw" at bounding box center [10, 139] width 8 height 8
click at [281, 9] on icon "button" at bounding box center [285, 7] width 9 height 9
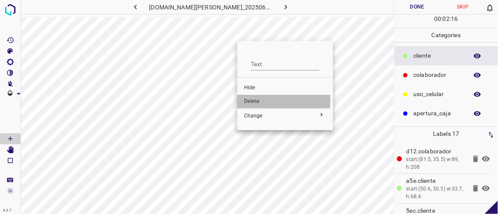
click at [254, 100] on span "Delete" at bounding box center [285, 102] width 82 height 8
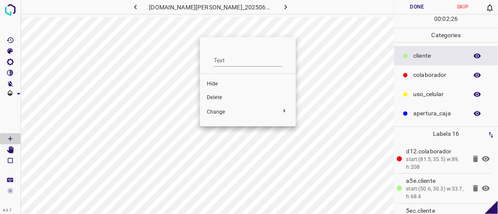
click at [216, 98] on span "Delete" at bounding box center [248, 98] width 82 height 8
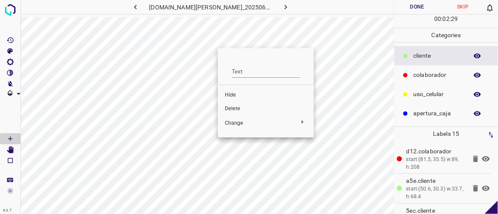
click at [237, 108] on span "Delete" at bounding box center [266, 109] width 82 height 8
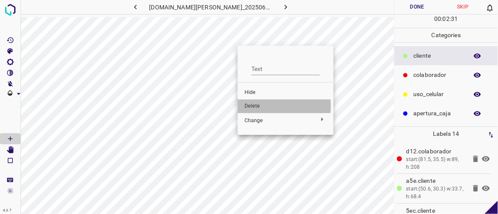
click at [250, 105] on span "Delete" at bounding box center [285, 107] width 82 height 8
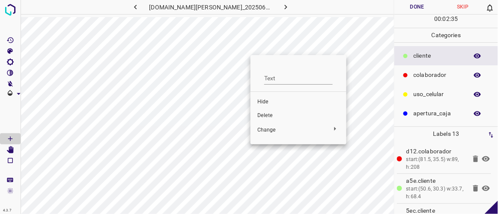
click at [267, 114] on span "Delete" at bounding box center [298, 116] width 82 height 8
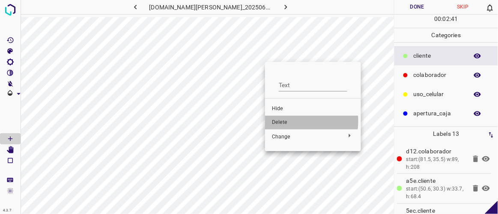
click at [283, 121] on span "Delete" at bounding box center [313, 123] width 82 height 8
click at [279, 121] on span "Delete" at bounding box center [311, 123] width 82 height 8
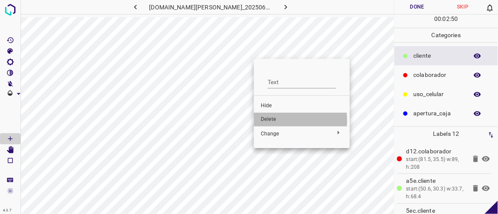
click at [271, 121] on span "Delete" at bounding box center [302, 120] width 82 height 8
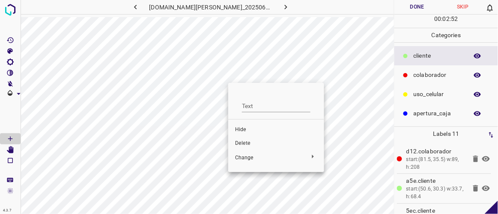
click at [251, 140] on span "Delete" at bounding box center [276, 144] width 82 height 8
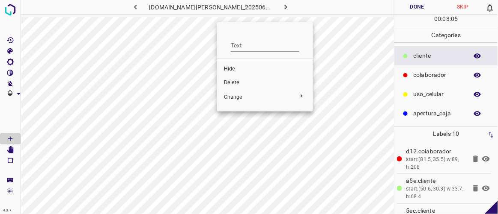
click at [225, 81] on span "Delete" at bounding box center [265, 83] width 82 height 8
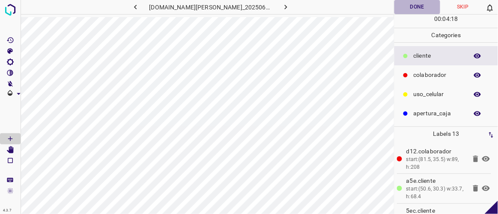
click at [414, 9] on button "Done" at bounding box center [416, 7] width 45 height 14
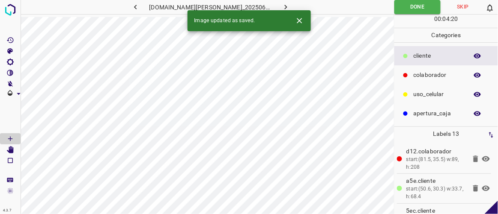
click at [281, 9] on icon "button" at bounding box center [285, 7] width 9 height 9
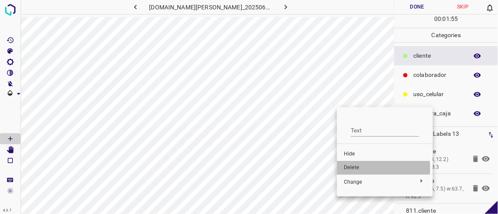
click at [353, 169] on span "Delete" at bounding box center [385, 168] width 82 height 8
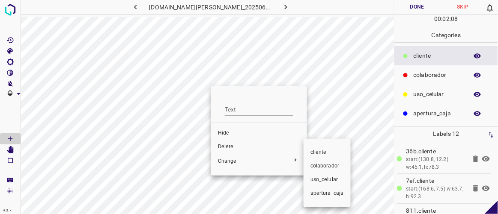
click at [221, 147] on div at bounding box center [249, 107] width 498 height 214
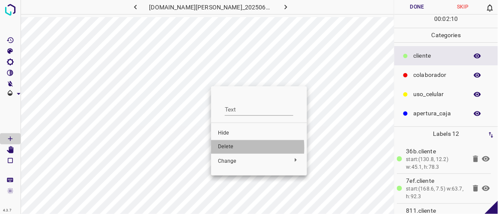
click at [225, 148] on span "Delete" at bounding box center [259, 147] width 82 height 8
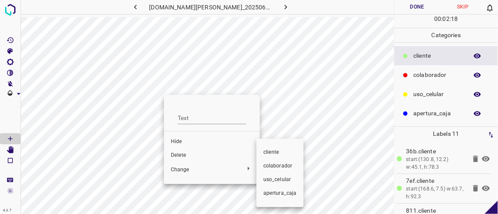
click at [181, 157] on div at bounding box center [249, 107] width 498 height 214
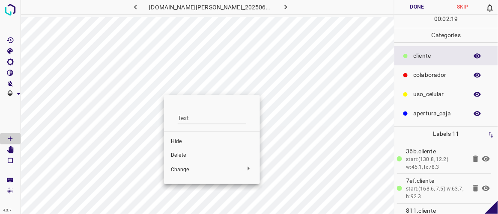
click at [178, 153] on span "Delete" at bounding box center [212, 156] width 82 height 8
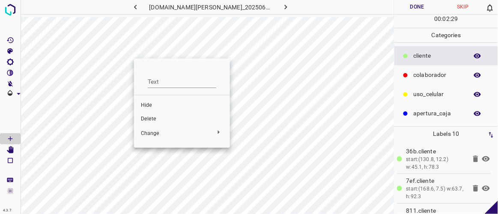
drag, startPoint x: 147, startPoint y: 124, endPoint x: 151, endPoint y: 117, distance: 8.2
click at [147, 124] on li "Delete" at bounding box center [182, 120] width 96 height 14
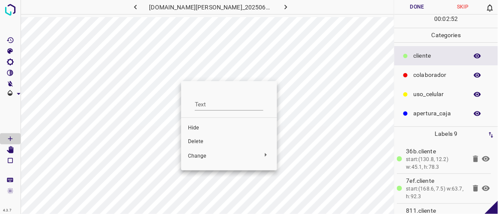
click at [200, 143] on span "Delete" at bounding box center [229, 142] width 82 height 8
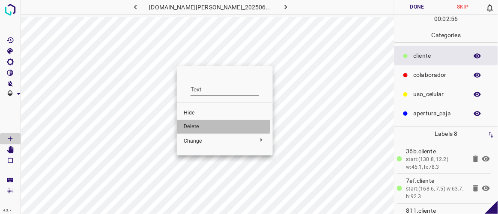
click at [188, 125] on span "Delete" at bounding box center [225, 127] width 82 height 8
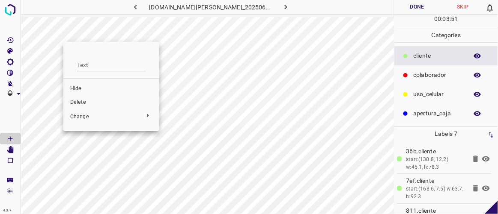
click at [423, 7] on div at bounding box center [249, 107] width 498 height 214
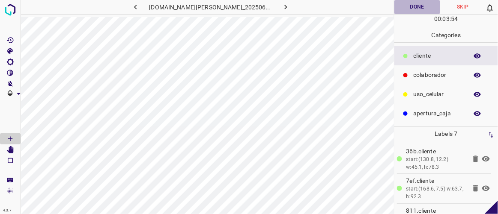
click at [409, 3] on button "Done" at bounding box center [416, 7] width 45 height 14
click at [281, 4] on icon "button" at bounding box center [285, 7] width 9 height 9
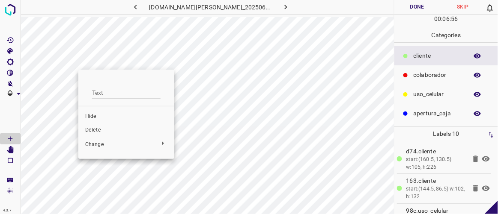
click at [93, 129] on span "Delete" at bounding box center [126, 131] width 82 height 8
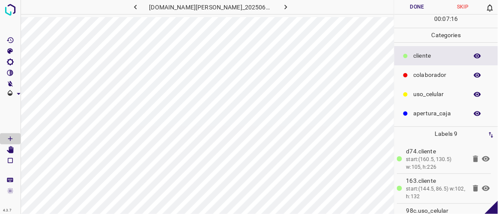
click at [426, 7] on button "Done" at bounding box center [416, 7] width 45 height 14
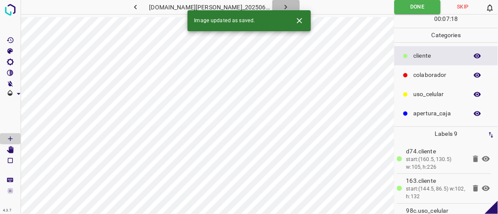
click at [281, 7] on icon "button" at bounding box center [285, 7] width 9 height 9
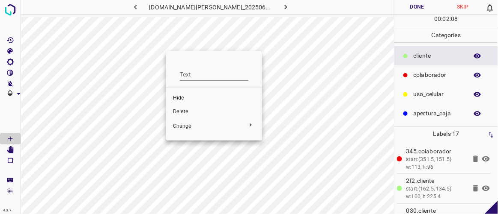
click at [182, 110] on span "Delete" at bounding box center [214, 112] width 82 height 8
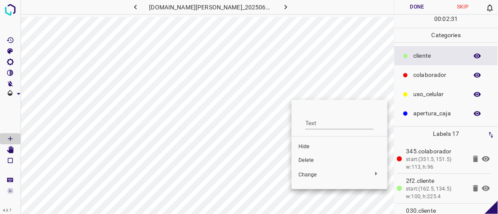
click at [307, 162] on span "Delete" at bounding box center [339, 161] width 82 height 8
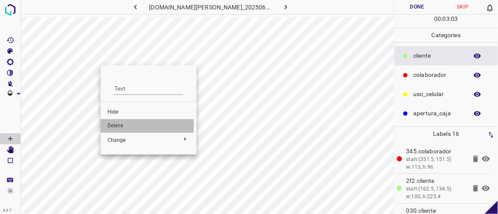
click at [115, 124] on span "Delete" at bounding box center [148, 126] width 82 height 8
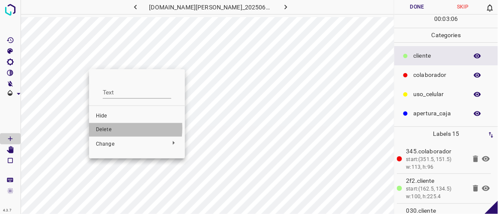
click at [101, 128] on span "Delete" at bounding box center [137, 130] width 82 height 8
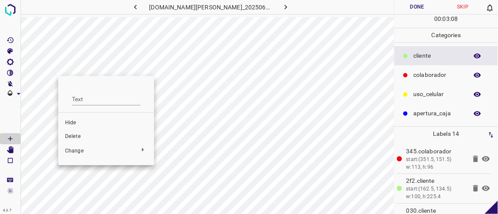
click at [71, 136] on span "Delete" at bounding box center [106, 137] width 82 height 8
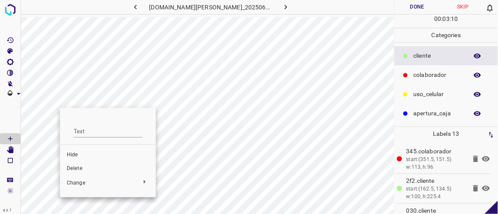
click at [70, 168] on span "Delete" at bounding box center [108, 169] width 82 height 8
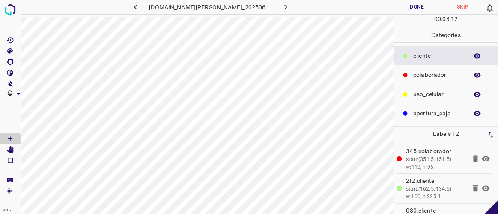
click at [422, 9] on button "Done" at bounding box center [416, 7] width 45 height 14
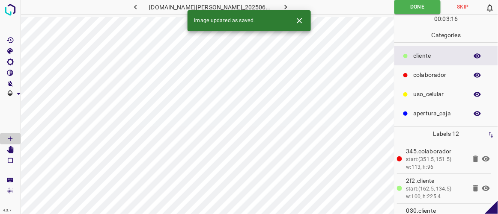
click at [281, 6] on icon "button" at bounding box center [285, 7] width 9 height 9
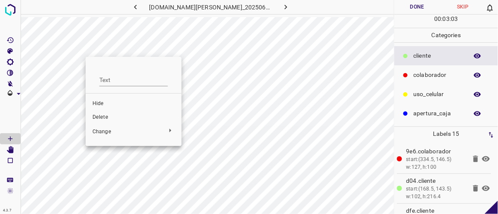
click at [106, 115] on span "Delete" at bounding box center [133, 118] width 82 height 8
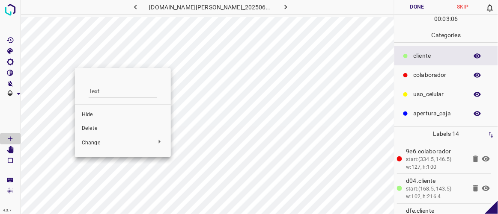
click at [89, 125] on li "Delete" at bounding box center [123, 129] width 96 height 14
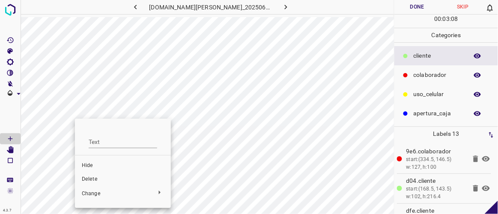
click at [87, 178] on span "Delete" at bounding box center [123, 180] width 82 height 8
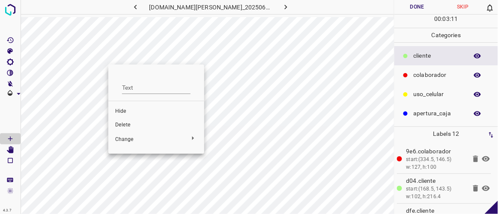
click at [122, 124] on span "Delete" at bounding box center [156, 126] width 82 height 8
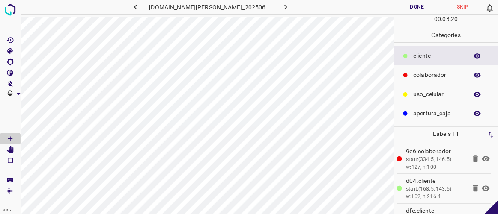
click at [415, 3] on button "Done" at bounding box center [416, 7] width 45 height 14
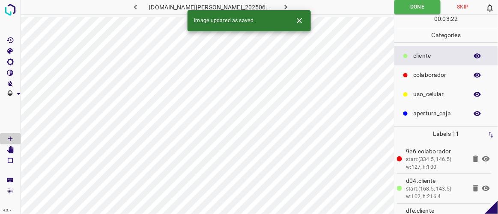
click at [281, 7] on icon "button" at bounding box center [285, 7] width 9 height 9
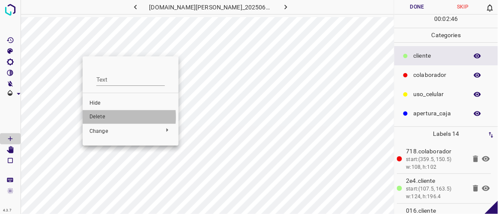
click at [95, 117] on span "Delete" at bounding box center [130, 117] width 82 height 8
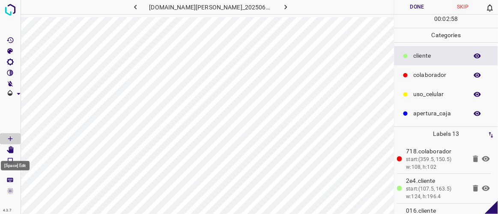
click at [12, 149] on icon "[Space] Edit" at bounding box center [10, 150] width 7 height 8
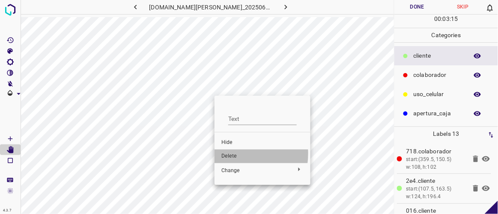
click at [231, 154] on span "Delete" at bounding box center [262, 157] width 82 height 8
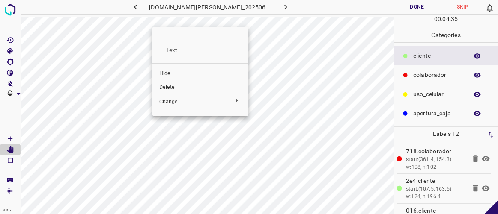
click at [301, 38] on div at bounding box center [249, 107] width 498 height 214
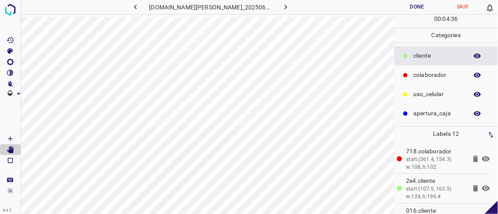
click at [420, 8] on button "Done" at bounding box center [416, 7] width 45 height 14
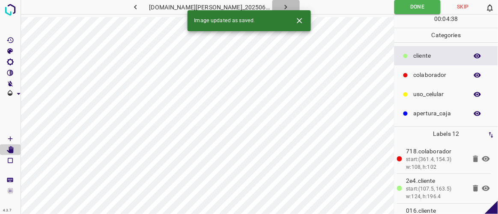
click at [281, 5] on icon "button" at bounding box center [285, 7] width 9 height 9
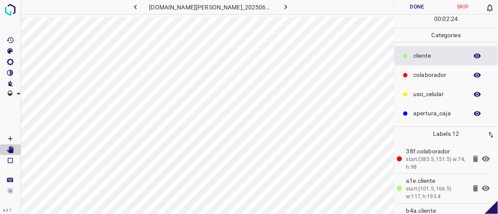
click at [431, 7] on button "Done" at bounding box center [416, 7] width 45 height 14
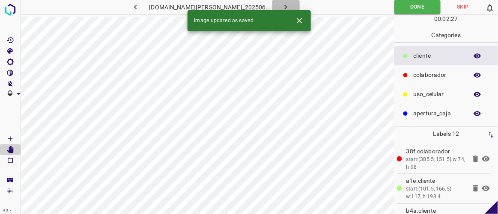
click at [281, 5] on icon "button" at bounding box center [285, 7] width 9 height 9
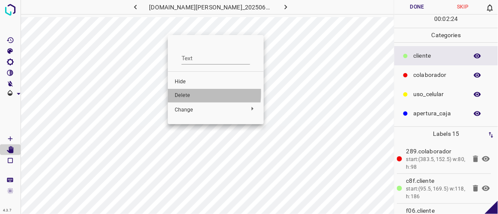
click at [178, 93] on span "Delete" at bounding box center [216, 96] width 82 height 8
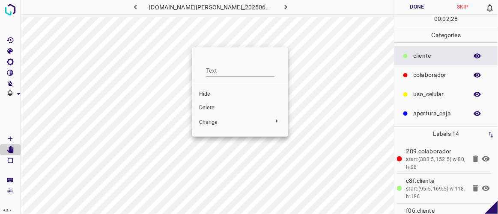
click at [209, 106] on span "Delete" at bounding box center [240, 108] width 82 height 8
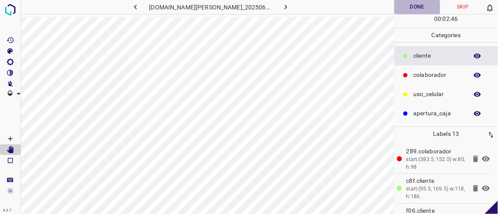
click at [416, 9] on button "Done" at bounding box center [416, 7] width 45 height 14
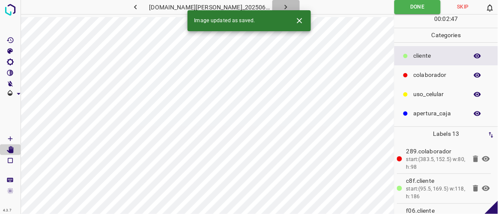
click at [285, 8] on button "button" at bounding box center [285, 7] width 27 height 14
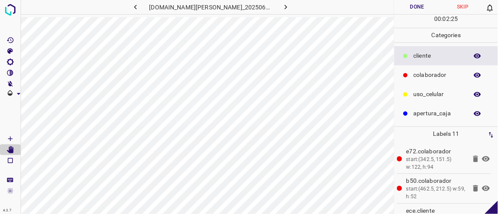
drag, startPoint x: 413, startPoint y: 5, endPoint x: 427, endPoint y: 5, distance: 13.3
click at [427, 5] on button "Done" at bounding box center [416, 7] width 45 height 14
click at [421, 10] on button "Done" at bounding box center [416, 7] width 45 height 14
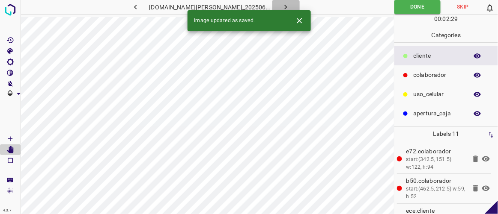
click at [281, 9] on icon "button" at bounding box center [285, 7] width 9 height 9
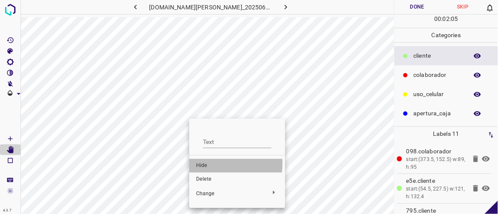
click at [205, 163] on span "Hide" at bounding box center [237, 166] width 82 height 8
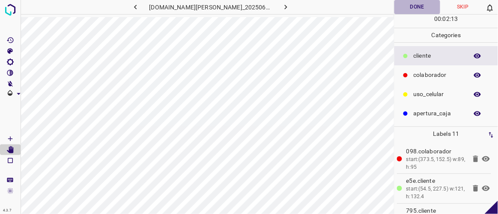
click at [430, 7] on button "Done" at bounding box center [416, 7] width 45 height 14
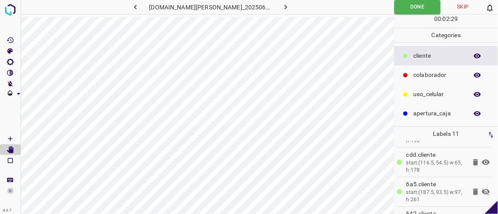
scroll to position [121, 0]
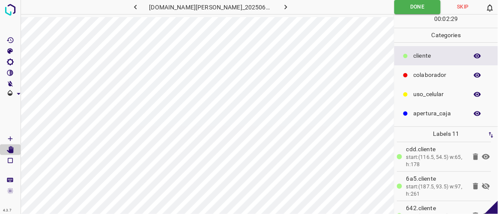
click at [482, 183] on icon at bounding box center [486, 186] width 8 height 7
click at [285, 6] on icon "button" at bounding box center [286, 7] width 3 height 5
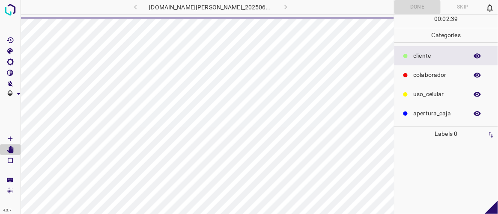
scroll to position [0, 0]
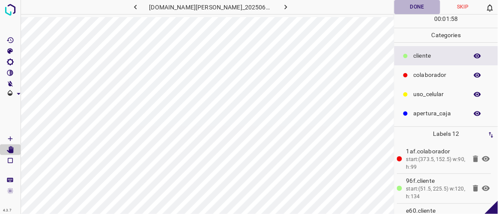
drag, startPoint x: 420, startPoint y: 7, endPoint x: 375, endPoint y: 12, distance: 45.2
click at [418, 11] on button "Done" at bounding box center [416, 7] width 45 height 14
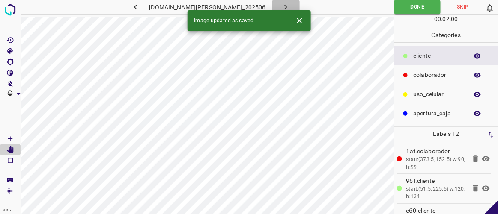
click at [282, 3] on button "button" at bounding box center [285, 7] width 27 height 14
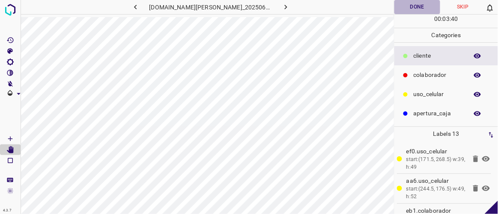
click at [414, 9] on button "Done" at bounding box center [416, 7] width 45 height 14
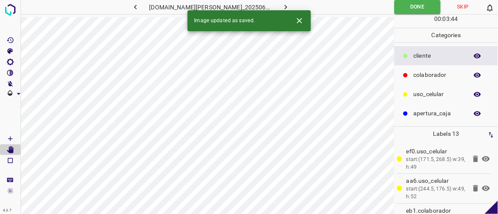
click at [272, 7] on button "button" at bounding box center [285, 7] width 27 height 14
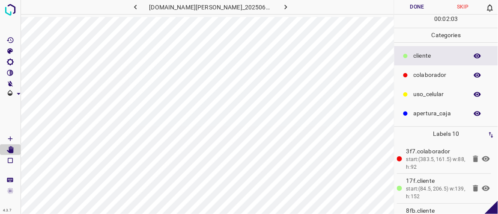
click at [414, 9] on button "Done" at bounding box center [416, 7] width 45 height 14
click at [281, 7] on icon "button" at bounding box center [285, 7] width 9 height 9
click at [7, 138] on icon "[Space] Draw" at bounding box center [10, 139] width 8 height 8
click at [12, 151] on icon "[Space] Edit" at bounding box center [10, 150] width 7 height 8
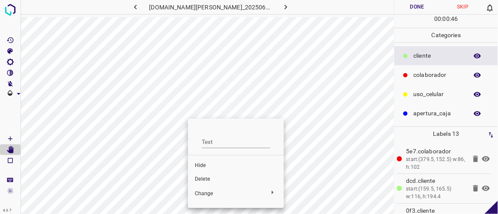
drag, startPoint x: 183, startPoint y: 152, endPoint x: 163, endPoint y: 156, distance: 19.6
click at [164, 156] on div at bounding box center [249, 107] width 498 height 214
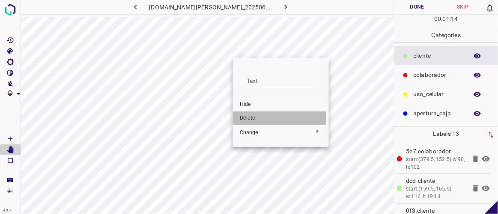
click at [251, 116] on span "Delete" at bounding box center [281, 119] width 82 height 8
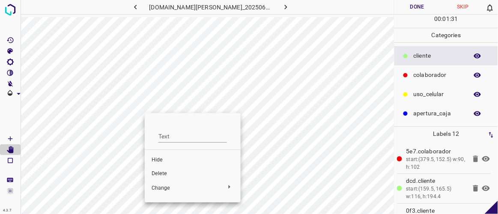
click at [287, 88] on div at bounding box center [249, 107] width 498 height 214
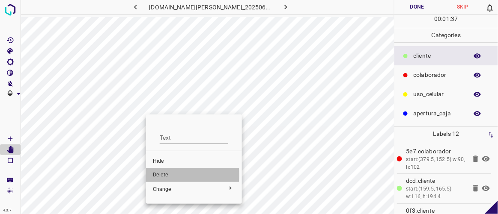
click at [161, 175] on span "Delete" at bounding box center [194, 176] width 82 height 8
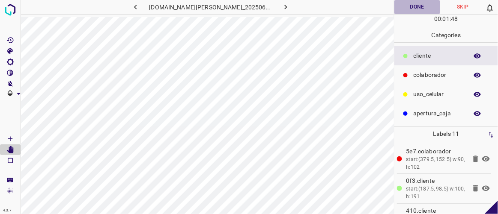
click at [432, 7] on button "Done" at bounding box center [416, 7] width 45 height 14
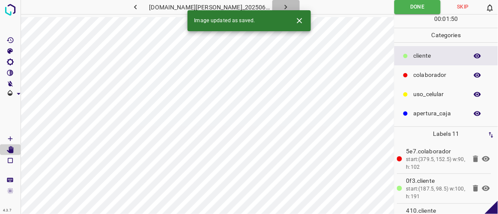
click at [282, 7] on button "button" at bounding box center [285, 7] width 27 height 14
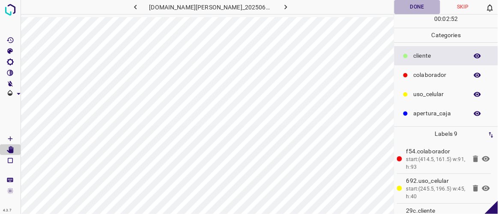
click at [417, 7] on button "Done" at bounding box center [416, 7] width 45 height 14
click at [281, 5] on icon "button" at bounding box center [285, 7] width 9 height 9
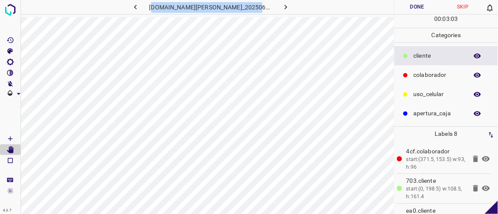
drag, startPoint x: 160, startPoint y: 6, endPoint x: 256, endPoint y: 7, distance: 95.8
click at [256, 7] on h6 "[DOMAIN_NAME][PERSON_NAME]_20250613_191345_000004380.jpg" at bounding box center [210, 8] width 123 height 12
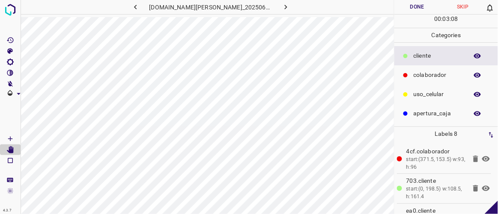
drag, startPoint x: 159, startPoint y: 6, endPoint x: 271, endPoint y: 16, distance: 112.1
click at [271, 16] on div "[DOMAIN_NAME][PERSON_NAME]_20250613_191345_000004380.jpg" at bounding box center [207, 8] width 373 height 17
copy div
click at [140, 8] on icon "button" at bounding box center [135, 7] width 9 height 9
drag, startPoint x: 181, startPoint y: 3, endPoint x: 168, endPoint y: 6, distance: 13.1
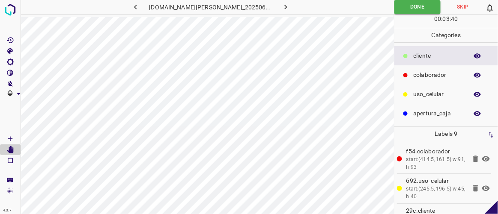
click at [168, 6] on h6 "[DOMAIN_NAME][PERSON_NAME]_20250613_191345_000004170.jpg" at bounding box center [210, 8] width 123 height 12
click at [169, 6] on h6 "[DOMAIN_NAME][PERSON_NAME]_20250613_191345_000004170.jpg" at bounding box center [210, 8] width 123 height 12
click at [281, 7] on icon "button" at bounding box center [285, 7] width 9 height 9
click at [417, 6] on button "Done" at bounding box center [416, 7] width 45 height 14
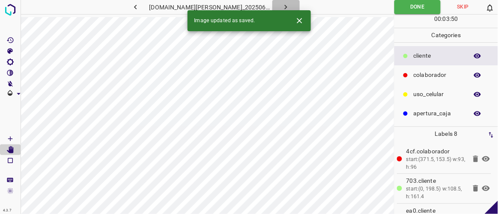
click at [281, 3] on icon "button" at bounding box center [285, 7] width 9 height 9
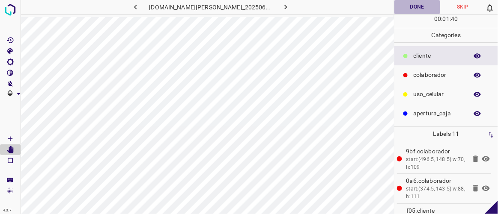
click at [421, 2] on button "Done" at bounding box center [416, 7] width 45 height 14
click at [276, 1] on button "button" at bounding box center [285, 7] width 27 height 14
click at [425, 6] on button "Done" at bounding box center [416, 7] width 45 height 14
click at [281, 6] on icon "button" at bounding box center [285, 7] width 9 height 9
click at [412, 4] on button "Done" at bounding box center [416, 7] width 45 height 14
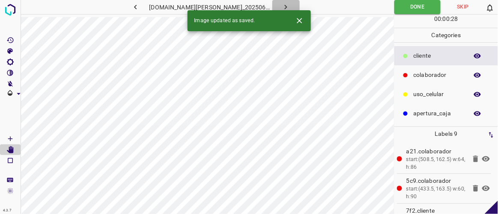
click at [281, 7] on icon "button" at bounding box center [285, 7] width 9 height 9
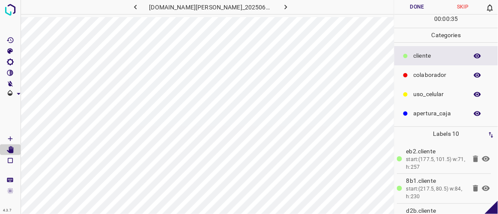
click at [418, 8] on button "Done" at bounding box center [416, 7] width 45 height 14
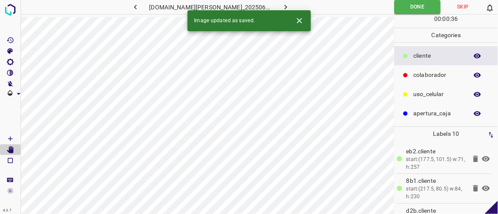
click at [281, 8] on icon "button" at bounding box center [285, 7] width 9 height 9
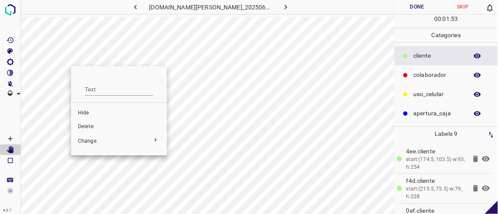
click at [85, 126] on span "Delete" at bounding box center [119, 127] width 82 height 8
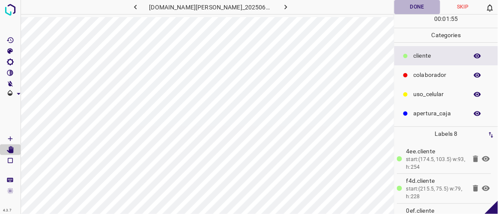
click at [402, 7] on button "Done" at bounding box center [416, 7] width 45 height 14
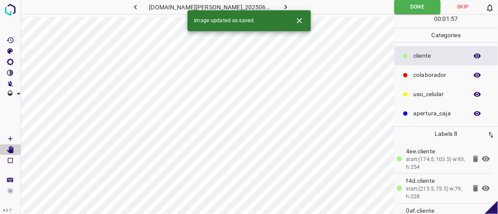
click at [282, 6] on button "button" at bounding box center [285, 7] width 27 height 14
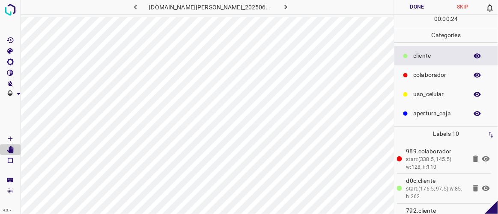
click at [409, 8] on button "Done" at bounding box center [416, 7] width 45 height 14
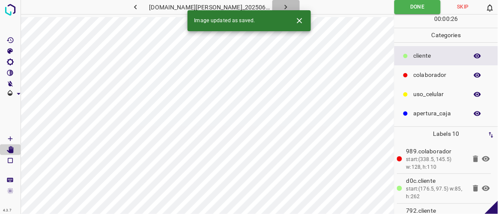
click at [281, 4] on icon "button" at bounding box center [285, 7] width 9 height 9
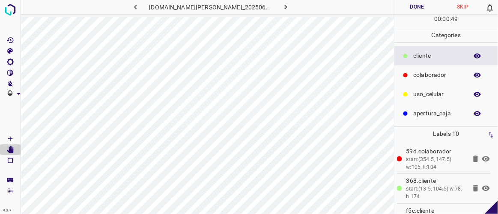
click at [422, 11] on button "Done" at bounding box center [416, 7] width 45 height 14
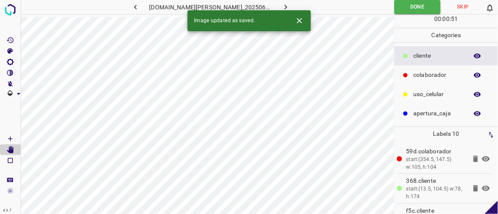
click at [281, 5] on icon "button" at bounding box center [285, 7] width 9 height 9
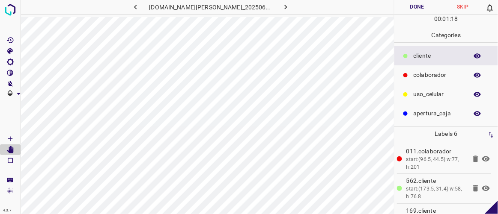
click at [422, 6] on button "Done" at bounding box center [416, 7] width 45 height 14
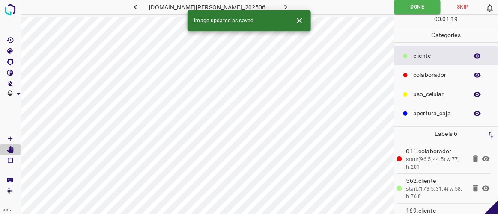
click at [281, 7] on button "button" at bounding box center [285, 7] width 27 height 14
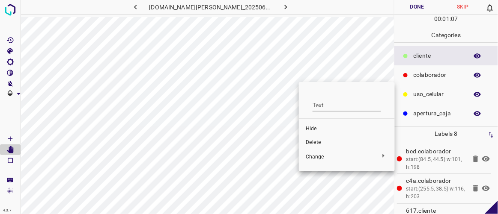
click at [313, 142] on span "Delete" at bounding box center [346, 143] width 82 height 8
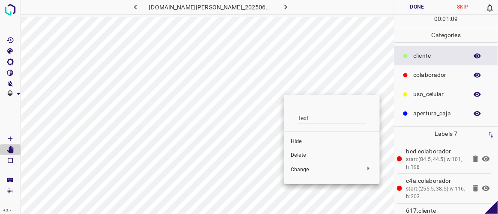
click at [305, 151] on li "Delete" at bounding box center [332, 156] width 96 height 14
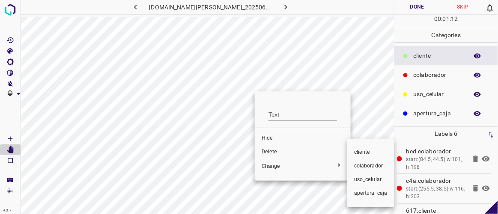
click at [277, 149] on div at bounding box center [249, 107] width 498 height 214
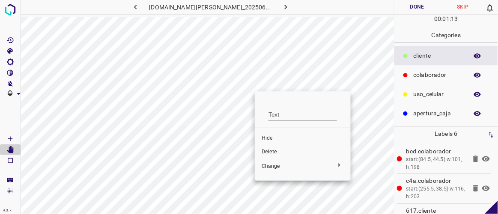
click at [273, 151] on span "Delete" at bounding box center [302, 152] width 82 height 8
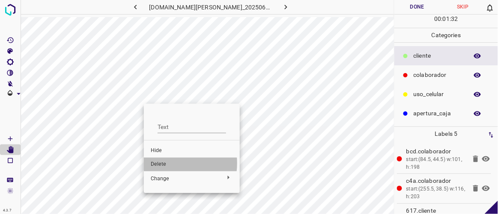
click at [164, 163] on span "Delete" at bounding box center [192, 165] width 82 height 8
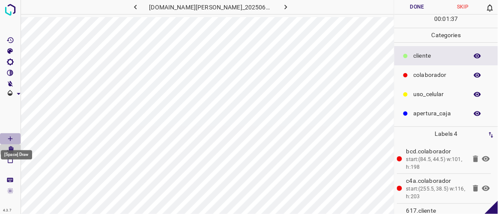
click at [13, 137] on icon "[Space] Draw" at bounding box center [10, 139] width 8 height 8
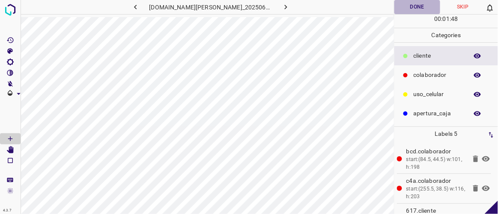
click at [420, 9] on button "Done" at bounding box center [416, 7] width 45 height 14
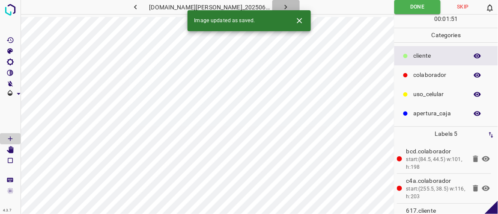
click at [281, 7] on icon "button" at bounding box center [285, 7] width 9 height 9
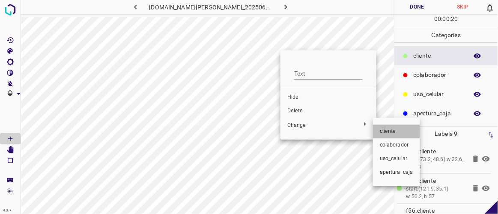
click at [382, 131] on span "​​cliente" at bounding box center [395, 132] width 33 height 8
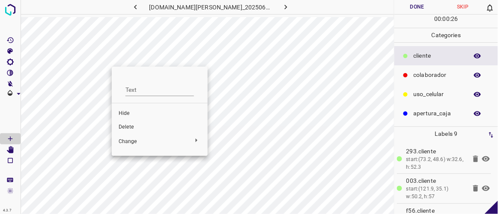
click at [128, 127] on span "Delete" at bounding box center [160, 128] width 82 height 8
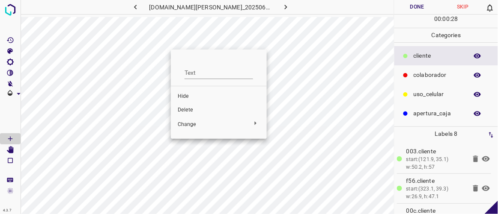
click at [184, 110] on span "Delete" at bounding box center [219, 111] width 82 height 8
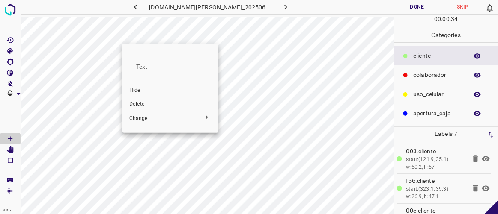
click at [135, 104] on span "Delete" at bounding box center [170, 105] width 82 height 8
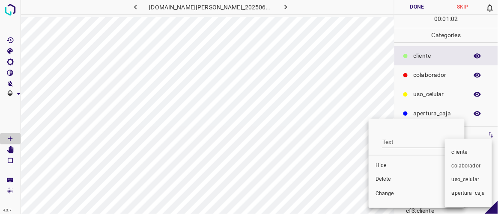
click at [387, 179] on div at bounding box center [249, 107] width 498 height 214
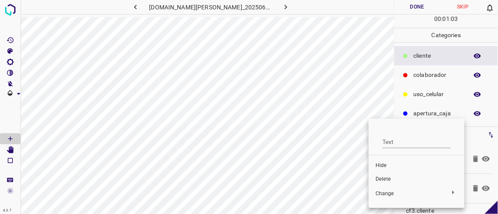
click at [387, 181] on span "Delete" at bounding box center [416, 180] width 82 height 8
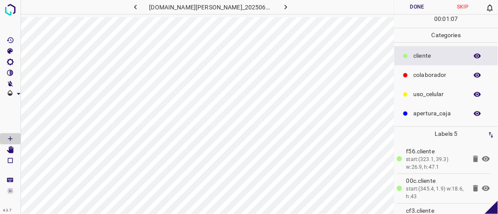
click at [421, 12] on button "Done" at bounding box center [416, 7] width 45 height 14
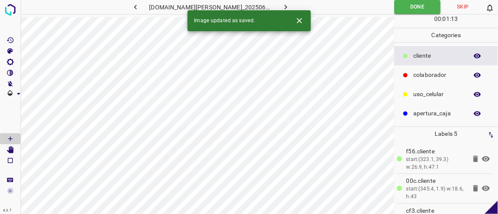
click at [275, 1] on button "button" at bounding box center [285, 7] width 27 height 14
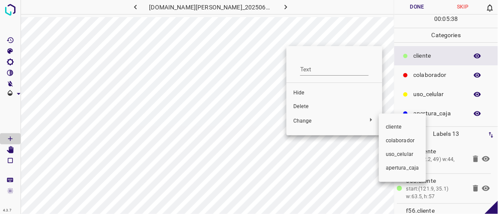
click at [274, 55] on div at bounding box center [249, 107] width 498 height 214
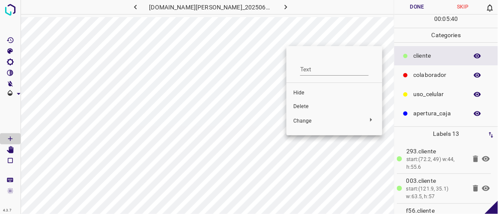
click at [326, 40] on div at bounding box center [249, 107] width 498 height 214
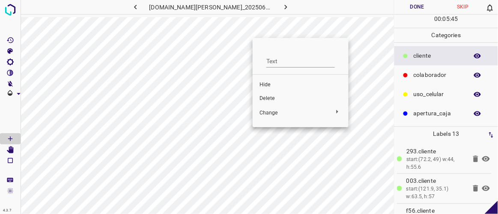
click at [276, 93] on li "Delete" at bounding box center [300, 99] width 96 height 14
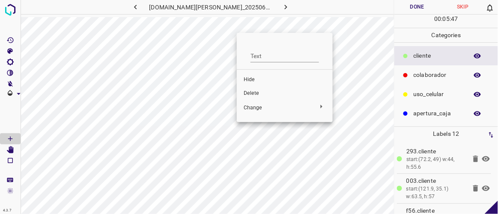
click at [257, 90] on span "Delete" at bounding box center [284, 94] width 82 height 8
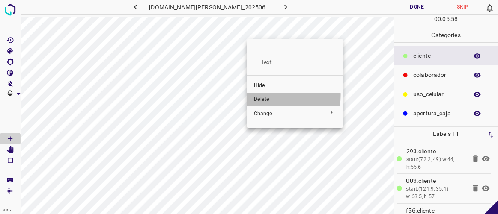
click at [258, 96] on span "Delete" at bounding box center [295, 100] width 82 height 8
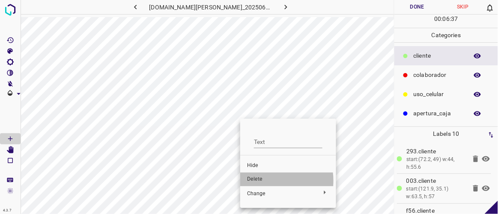
click at [262, 181] on span "Delete" at bounding box center [288, 180] width 82 height 8
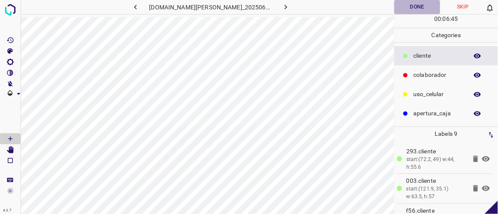
click at [430, 5] on button "Done" at bounding box center [416, 7] width 45 height 14
click at [281, 7] on button "button" at bounding box center [285, 7] width 27 height 14
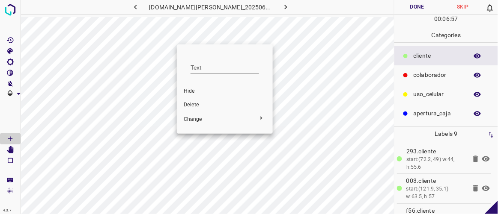
click at [190, 106] on span "Delete" at bounding box center [225, 105] width 82 height 8
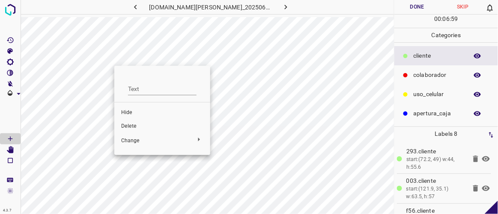
click at [138, 128] on span "Delete" at bounding box center [162, 127] width 82 height 8
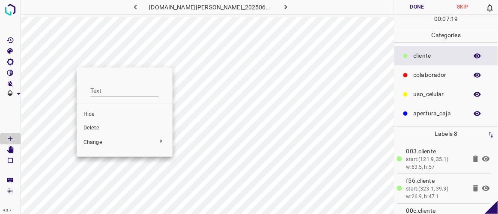
drag, startPoint x: 75, startPoint y: 99, endPoint x: 75, endPoint y: 92, distance: 6.4
click at [75, 92] on div at bounding box center [249, 107] width 498 height 214
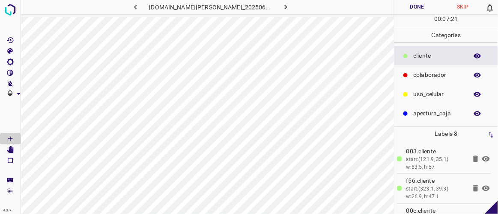
click at [15, 112] on span at bounding box center [10, 116] width 21 height 34
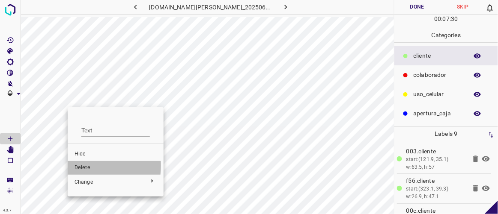
click at [80, 166] on span "Delete" at bounding box center [115, 168] width 82 height 8
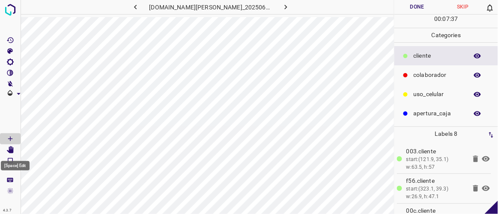
click at [12, 152] on icon "[Space] Edit" at bounding box center [10, 150] width 7 height 8
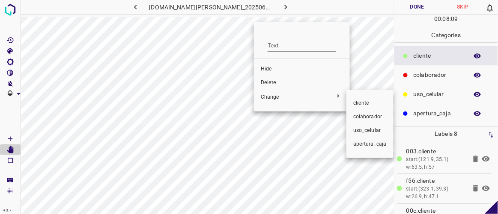
click at [205, 53] on div at bounding box center [249, 107] width 498 height 214
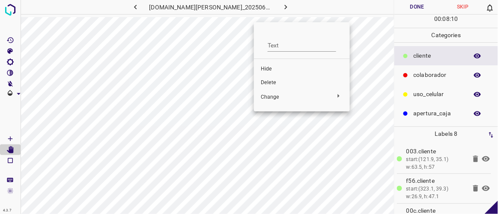
click at [222, 35] on div at bounding box center [249, 107] width 498 height 214
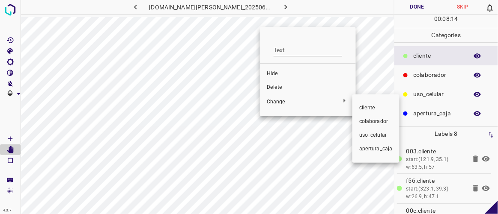
click at [291, 105] on div at bounding box center [249, 107] width 498 height 214
click at [363, 107] on span "​​cliente" at bounding box center [375, 108] width 33 height 8
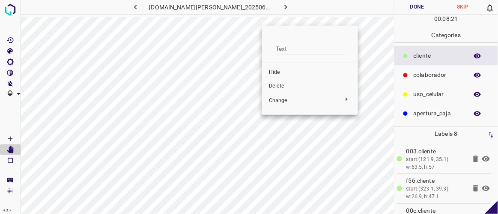
click at [367, 39] on div at bounding box center [249, 107] width 498 height 214
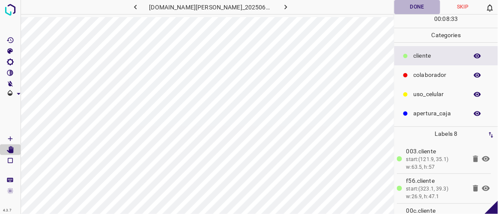
click at [408, 10] on button "Done" at bounding box center [416, 7] width 45 height 14
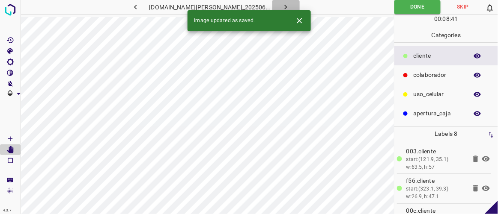
click at [281, 4] on icon "button" at bounding box center [285, 7] width 9 height 9
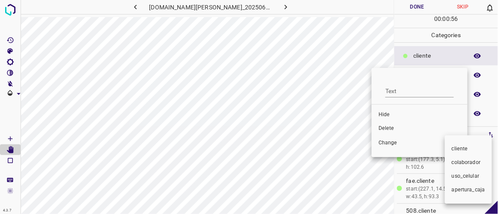
click at [383, 127] on div at bounding box center [249, 107] width 498 height 214
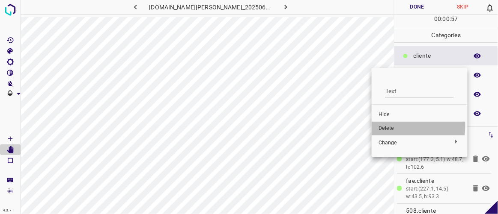
click at [383, 126] on span "Delete" at bounding box center [419, 129] width 82 height 8
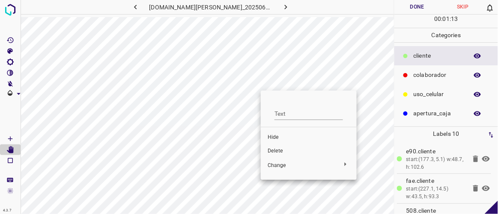
click at [281, 149] on span "Delete" at bounding box center [308, 152] width 82 height 8
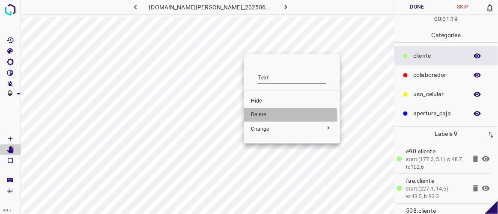
click at [262, 117] on span "Delete" at bounding box center [292, 115] width 82 height 8
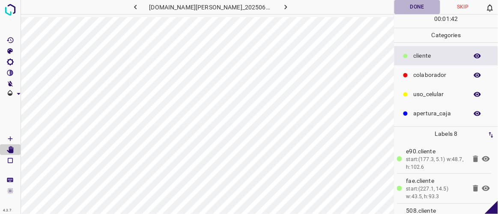
click at [424, 9] on button "Done" at bounding box center [416, 7] width 45 height 14
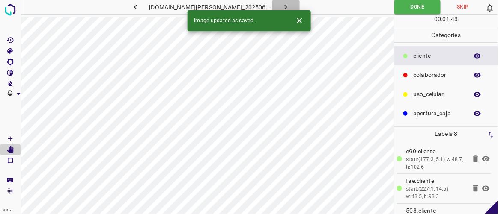
click at [281, 10] on icon "button" at bounding box center [285, 7] width 9 height 9
